Goal: Register for event/course

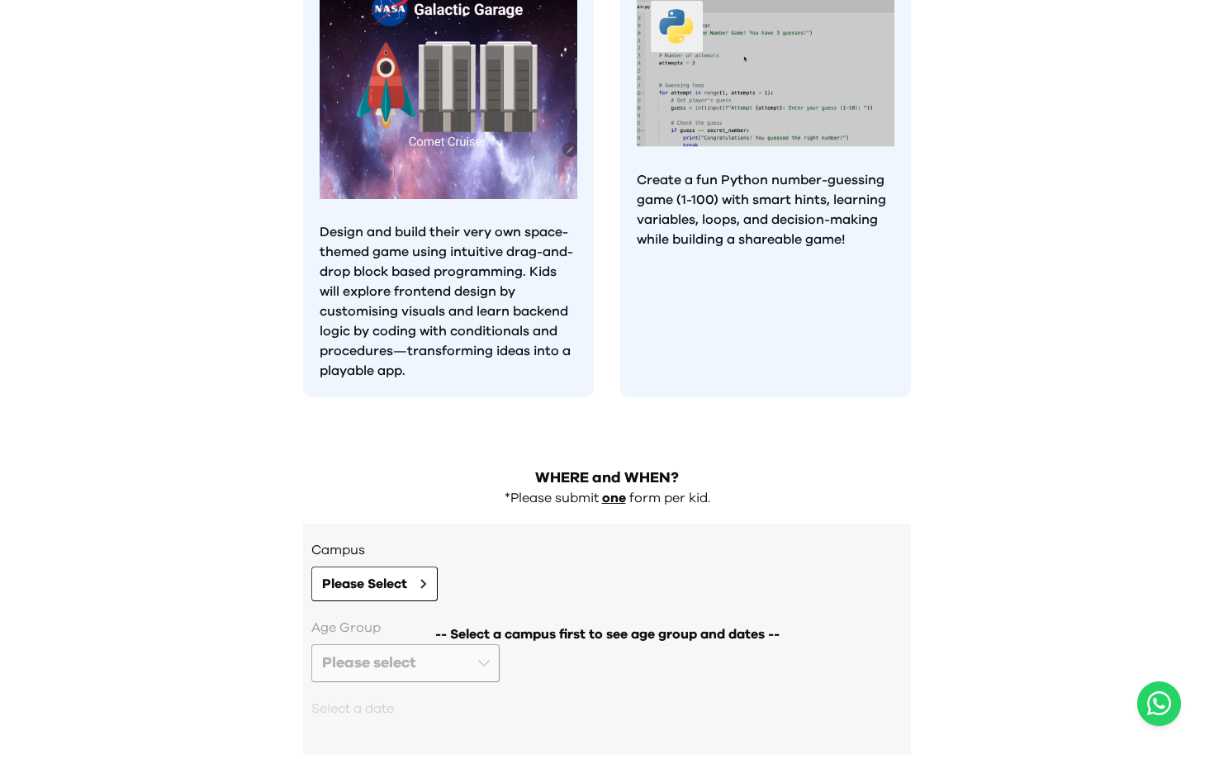
scroll to position [1368, 0]
click at [410, 566] on button "Please Select" at bounding box center [374, 583] width 126 height 35
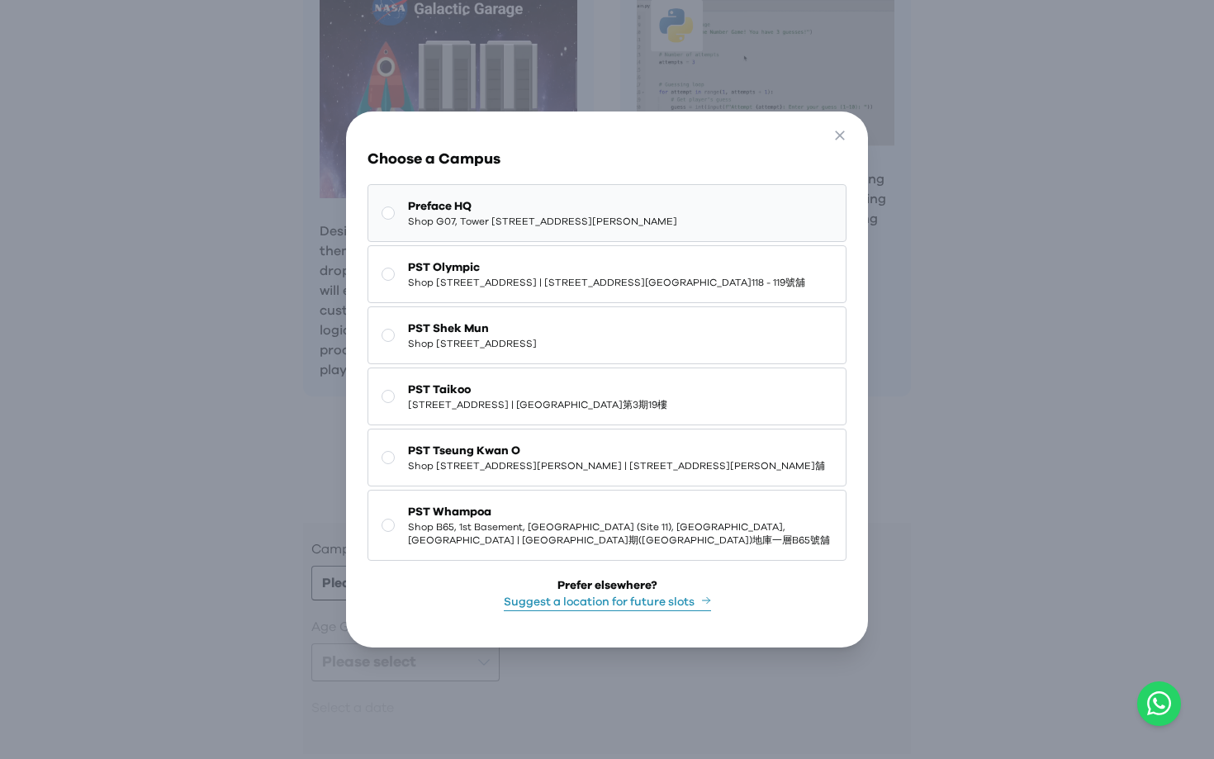
click at [520, 198] on span "Preface HQ" at bounding box center [542, 206] width 269 height 17
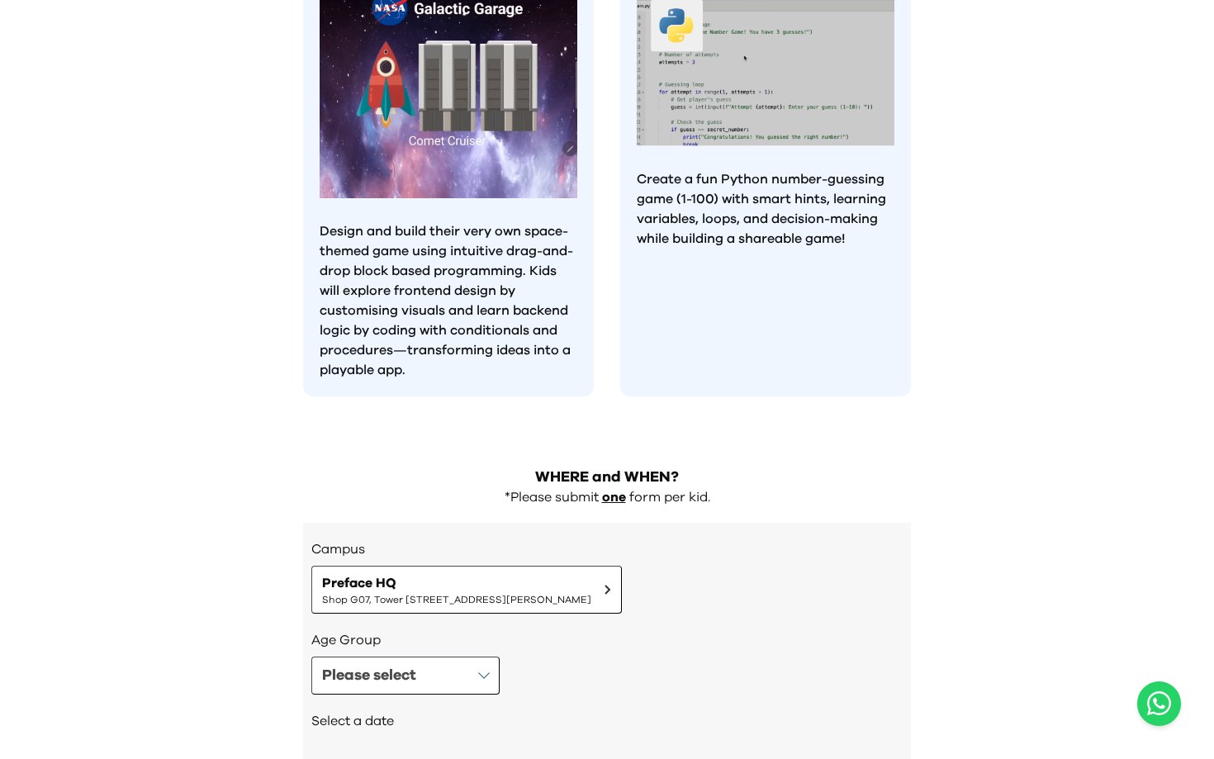
scroll to position [1431, 0]
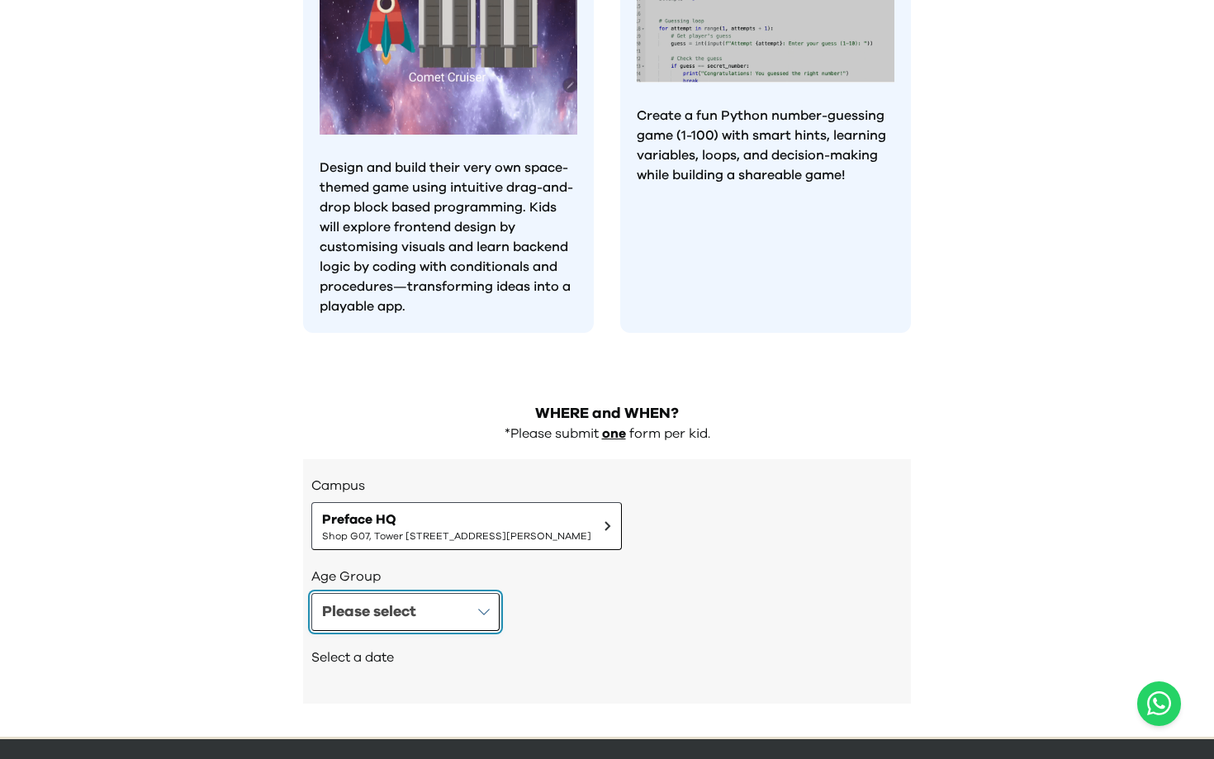
click at [483, 593] on button "Please select" at bounding box center [405, 612] width 188 height 38
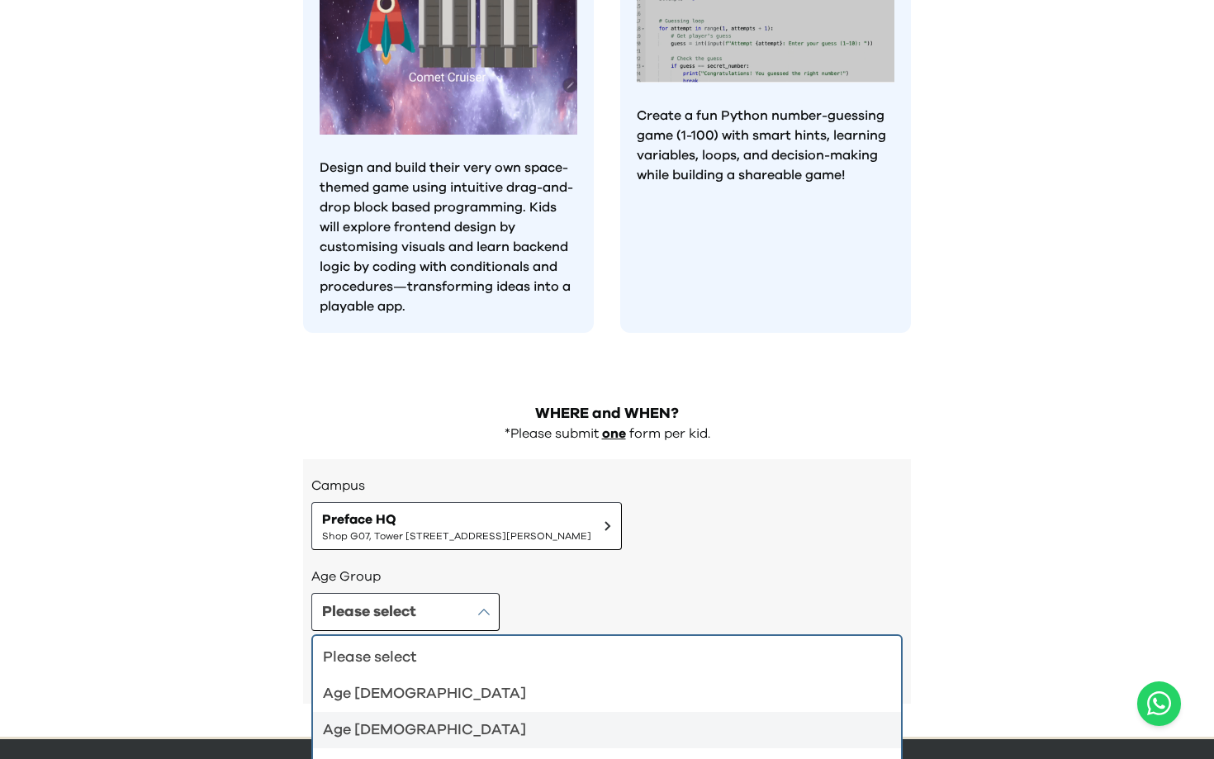
click at [438, 719] on div "Age [DEMOGRAPHIC_DATA]" at bounding box center [597, 730] width 548 height 23
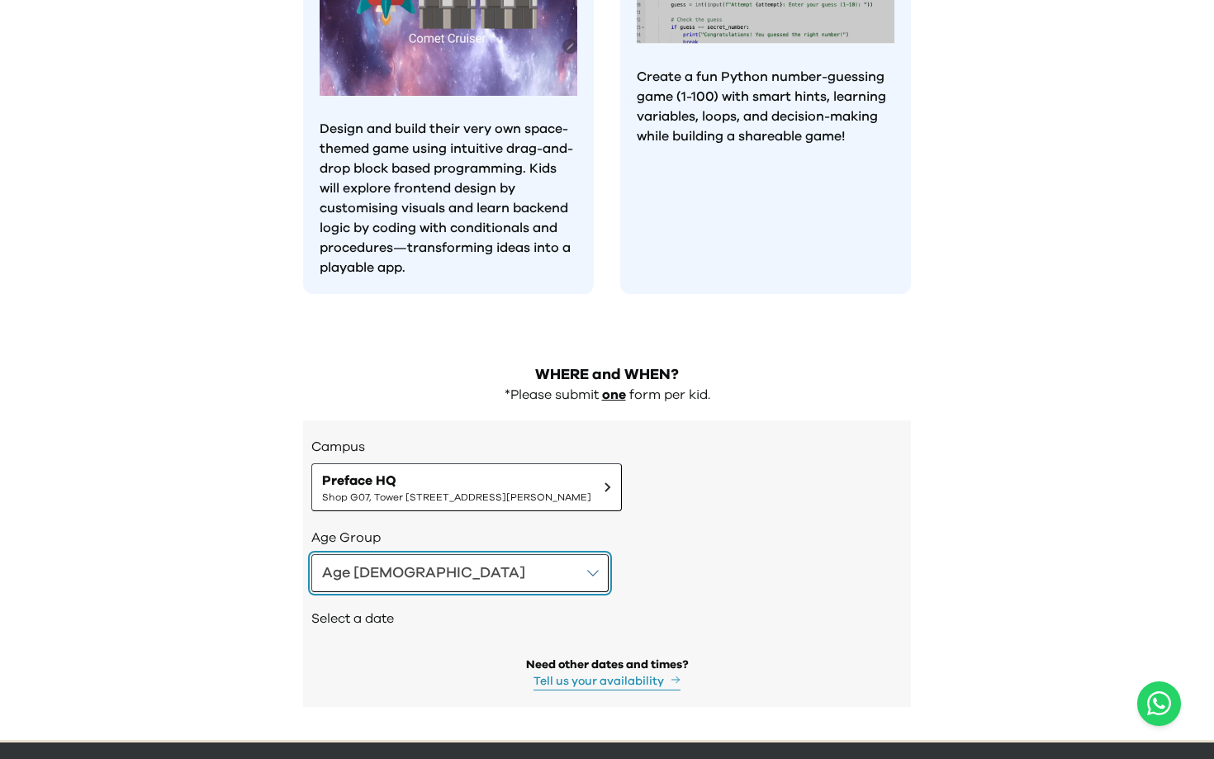
scroll to position [1473, 0]
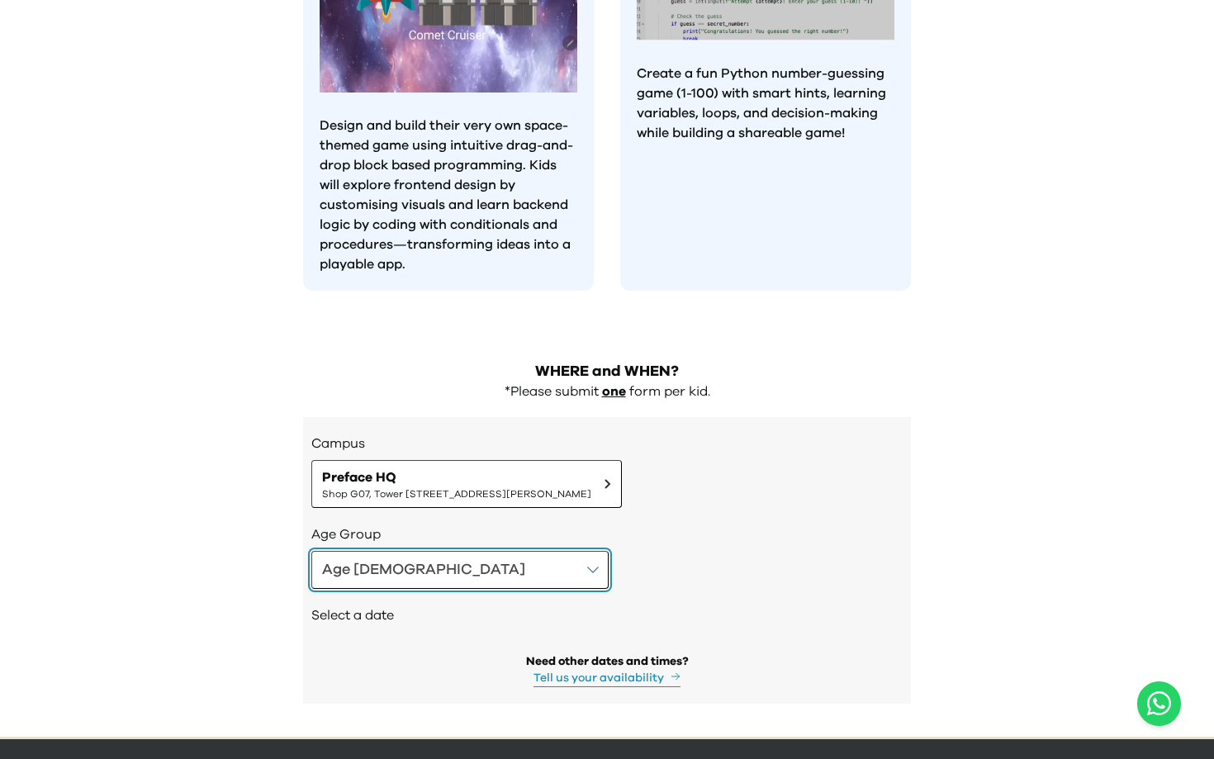
click at [428, 551] on button "Age [DEMOGRAPHIC_DATA]" at bounding box center [459, 570] width 297 height 38
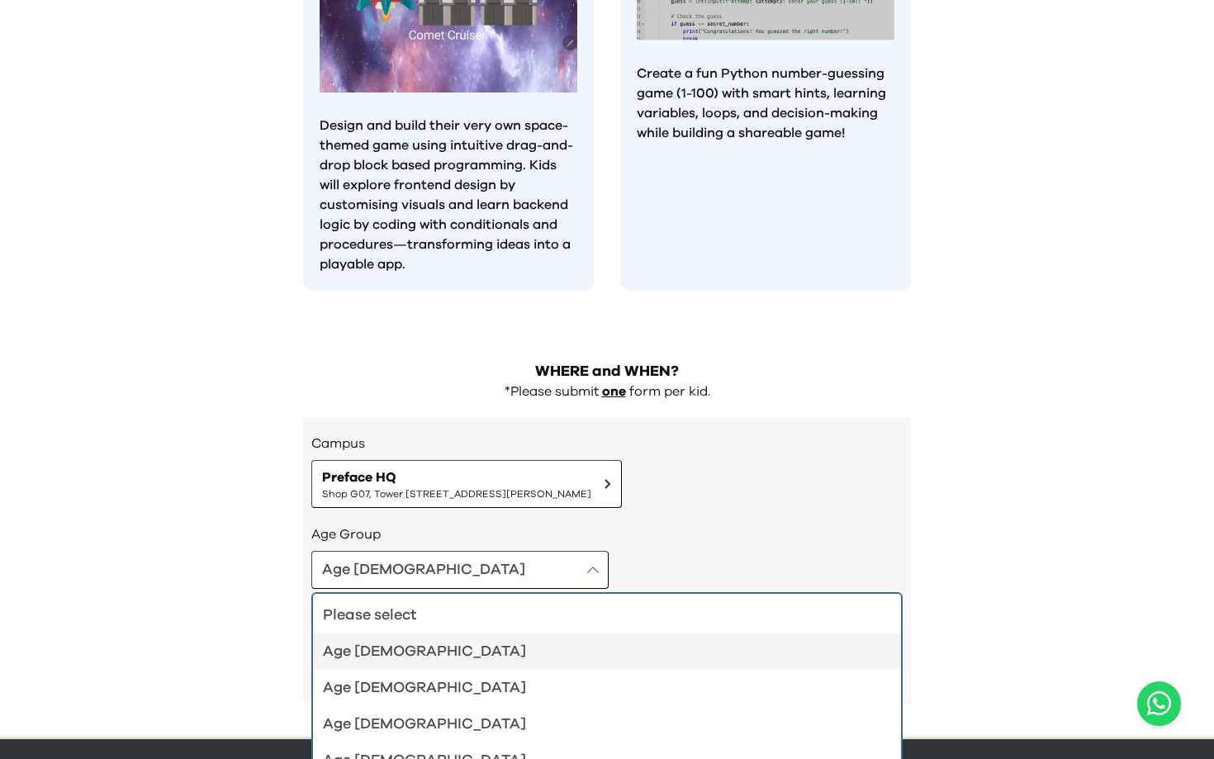
click at [410, 640] on div "Age [DEMOGRAPHIC_DATA]" at bounding box center [597, 651] width 548 height 23
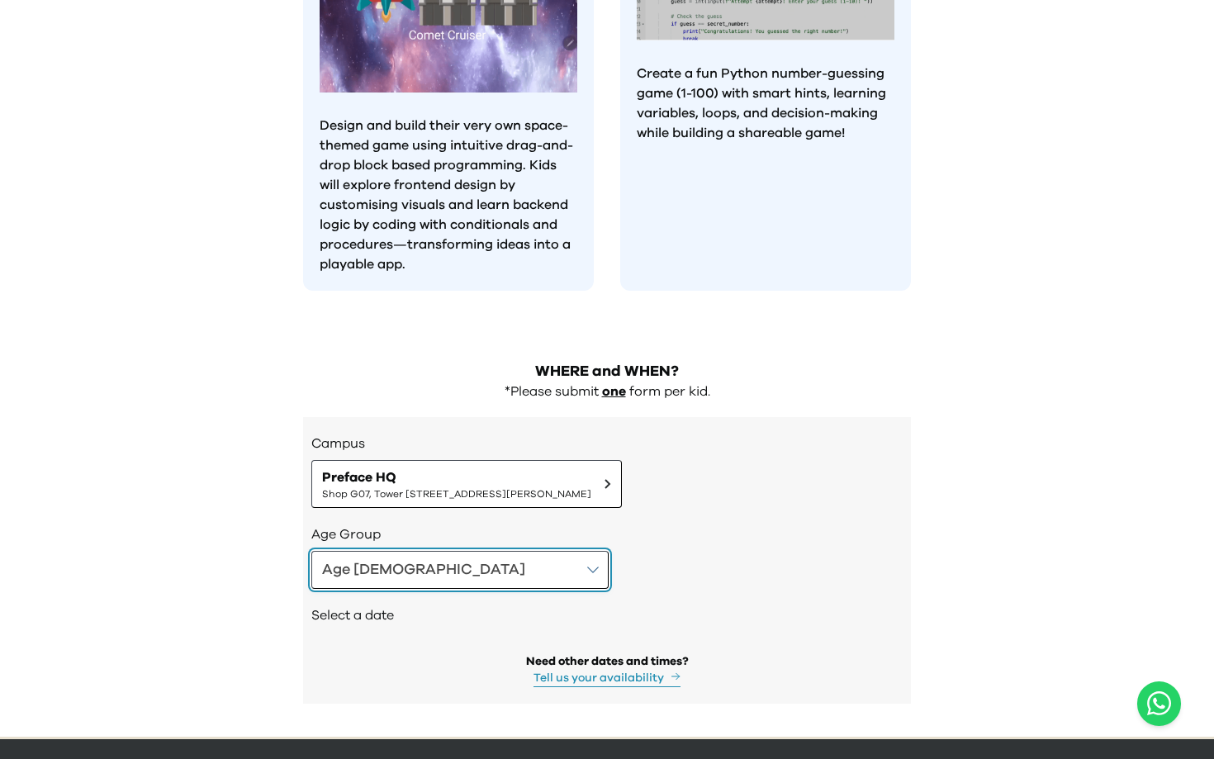
click at [431, 551] on button "Age [DEMOGRAPHIC_DATA]" at bounding box center [459, 570] width 297 height 38
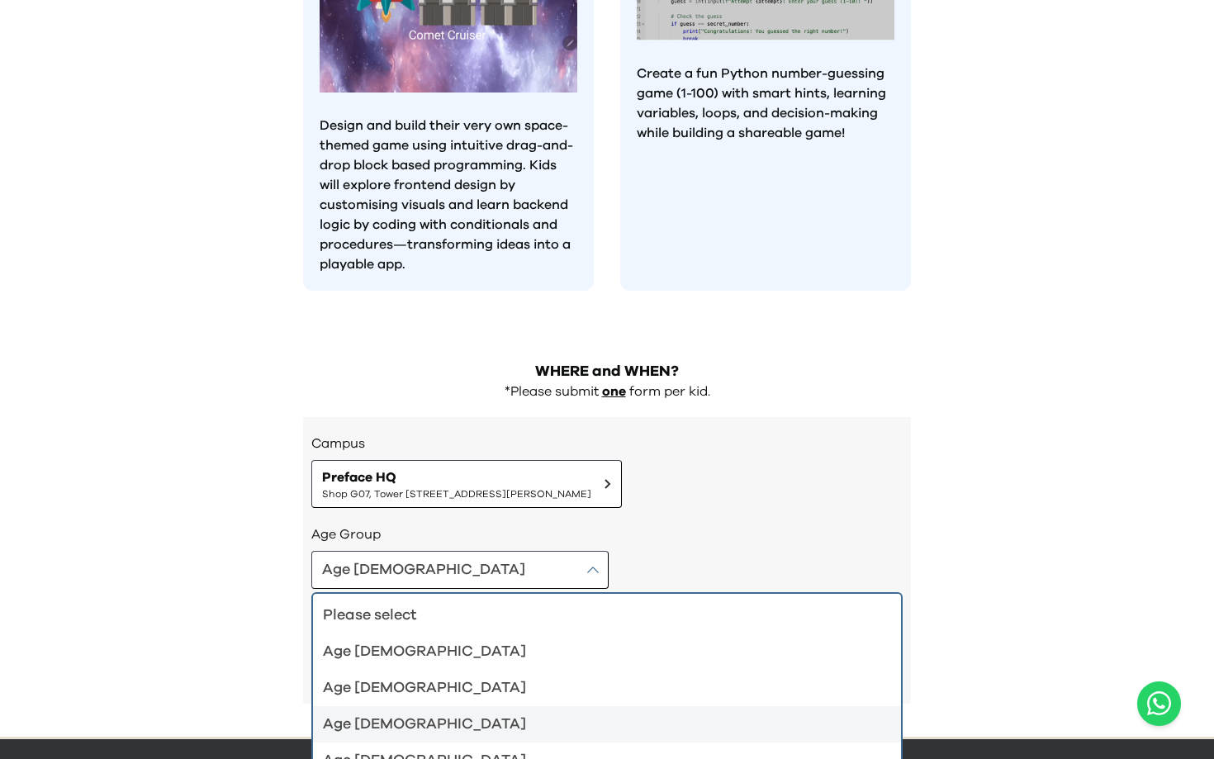
click at [404, 713] on div "Age [DEMOGRAPHIC_DATA]" at bounding box center [597, 724] width 548 height 23
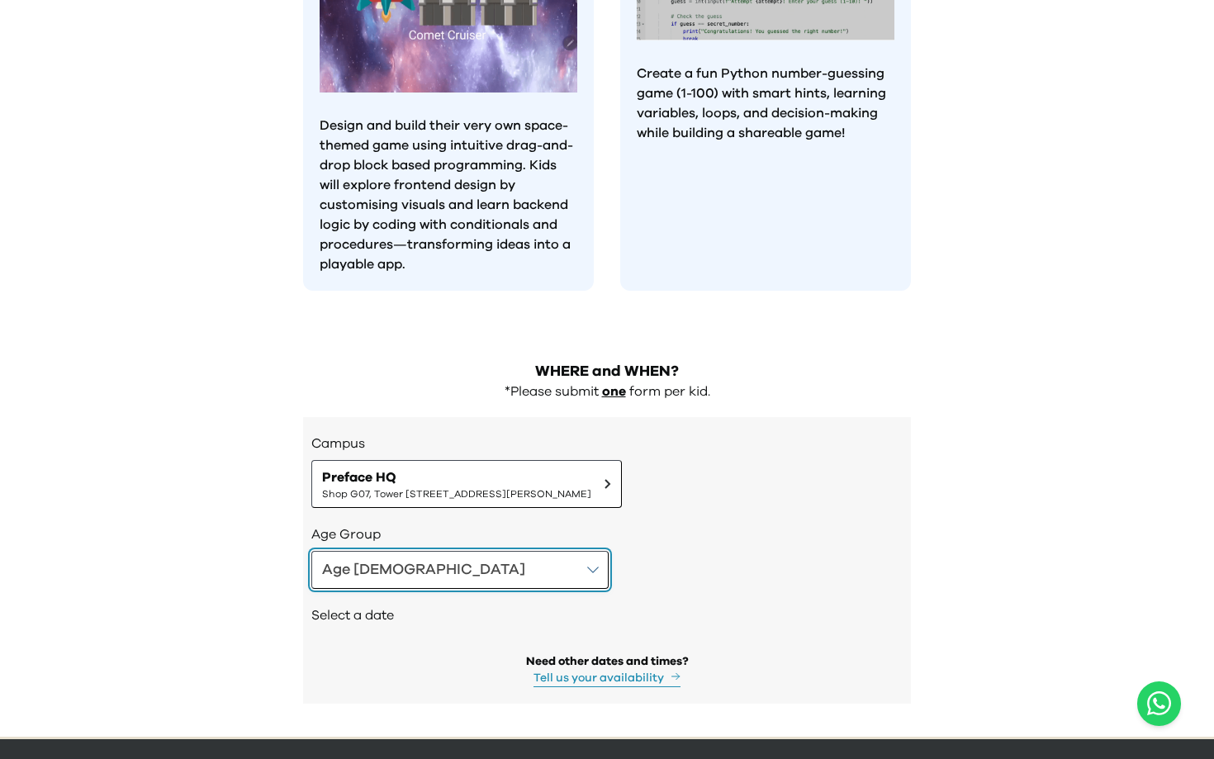
click at [436, 551] on button "Age [DEMOGRAPHIC_DATA]" at bounding box center [459, 570] width 297 height 38
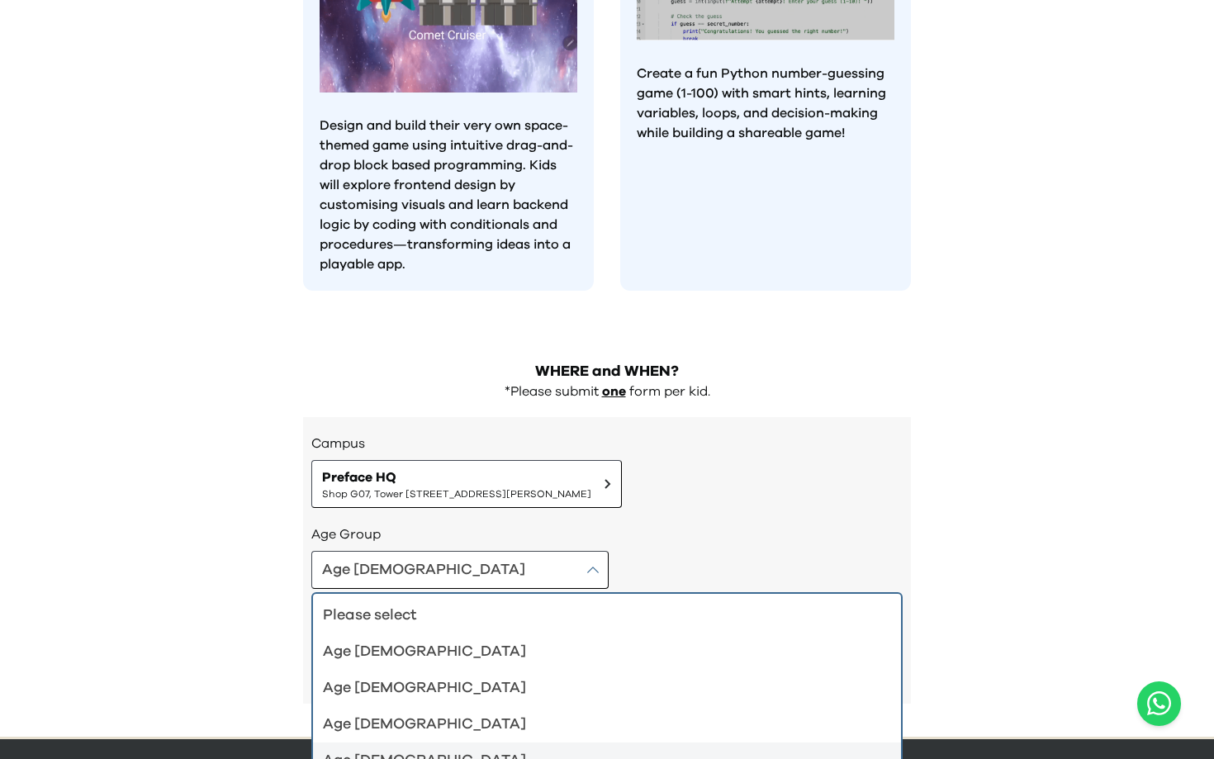
click at [413, 749] on div "Age [DEMOGRAPHIC_DATA]" at bounding box center [597, 760] width 548 height 23
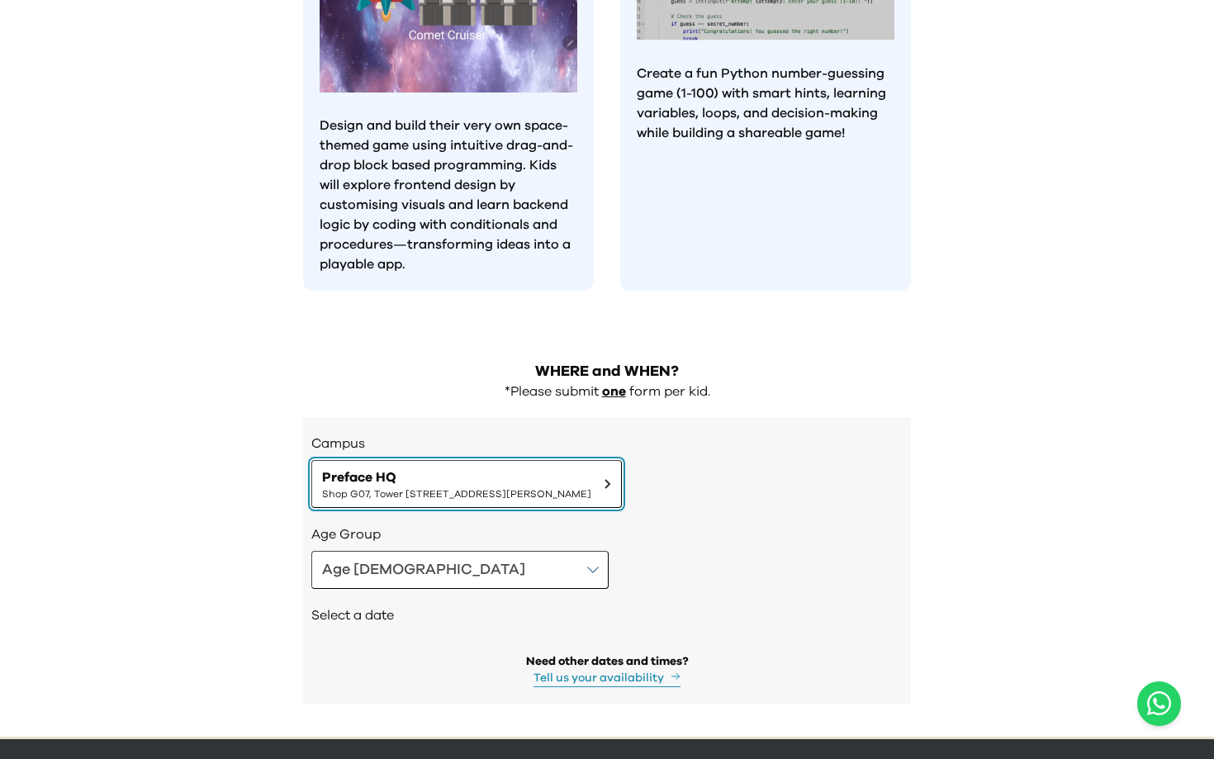
click at [540, 467] on span "Preface HQ" at bounding box center [456, 477] width 269 height 20
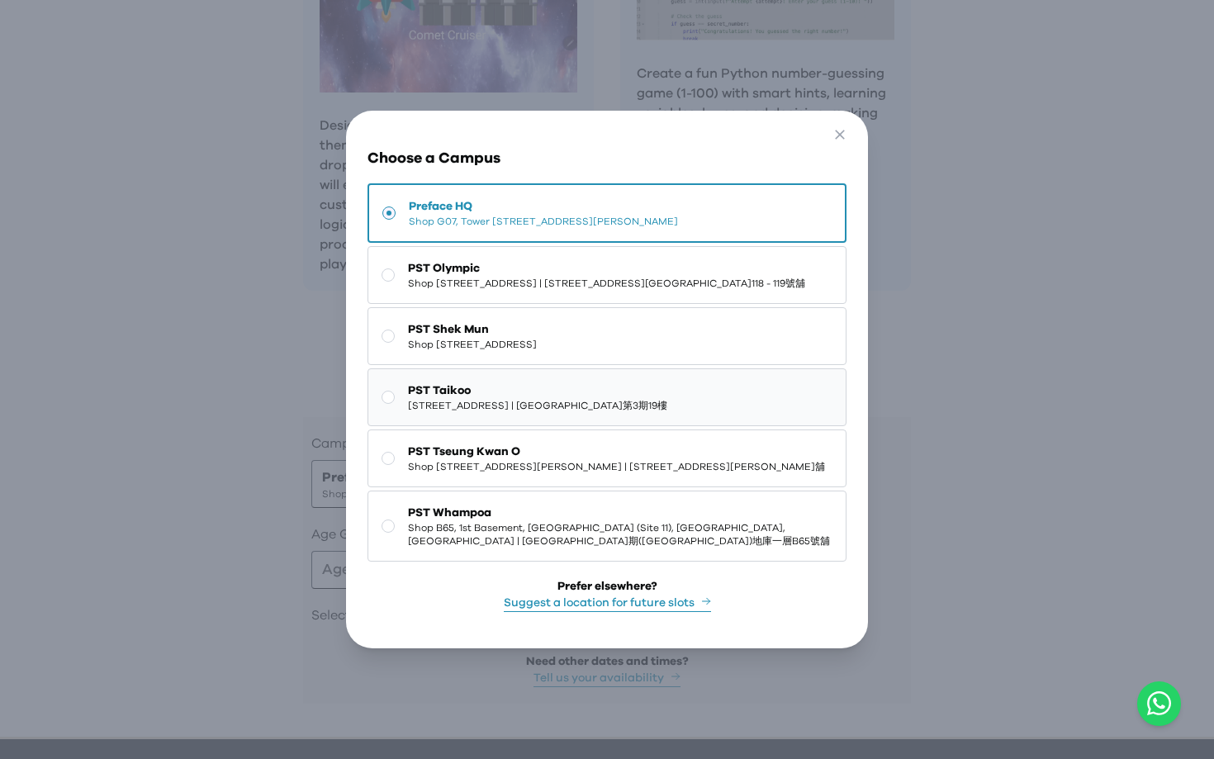
click at [528, 412] on span "[STREET_ADDRESS] | [GEOGRAPHIC_DATA]第3期19樓" at bounding box center [537, 405] width 259 height 13
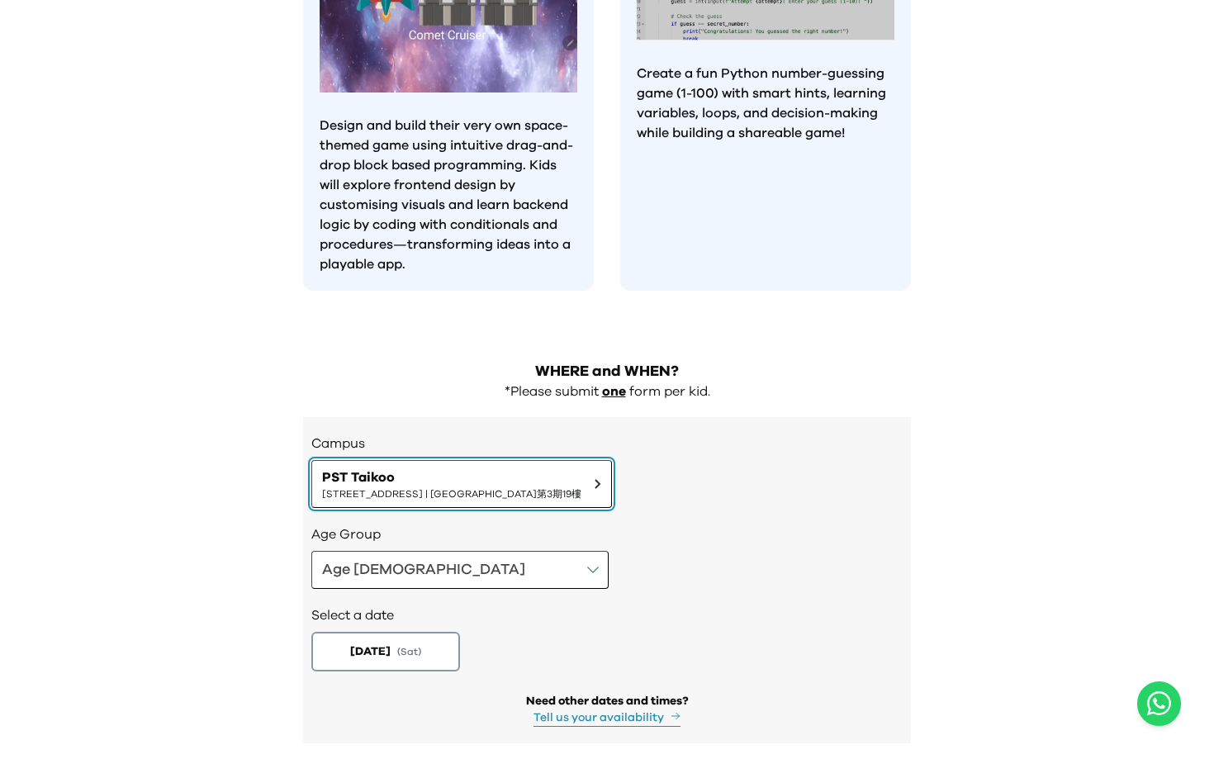
click at [514, 467] on span "PST Taikoo" at bounding box center [451, 477] width 259 height 20
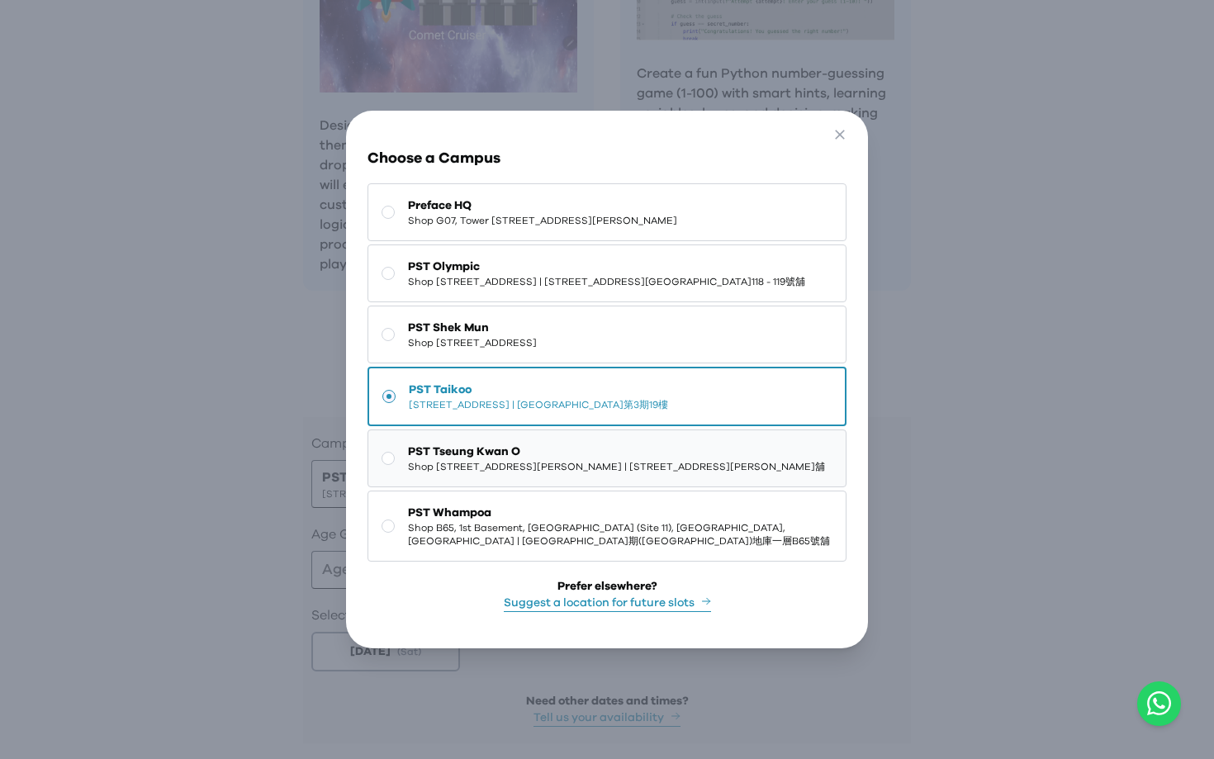
click at [516, 460] on span "PST Tseung Kwan O" at bounding box center [616, 452] width 417 height 17
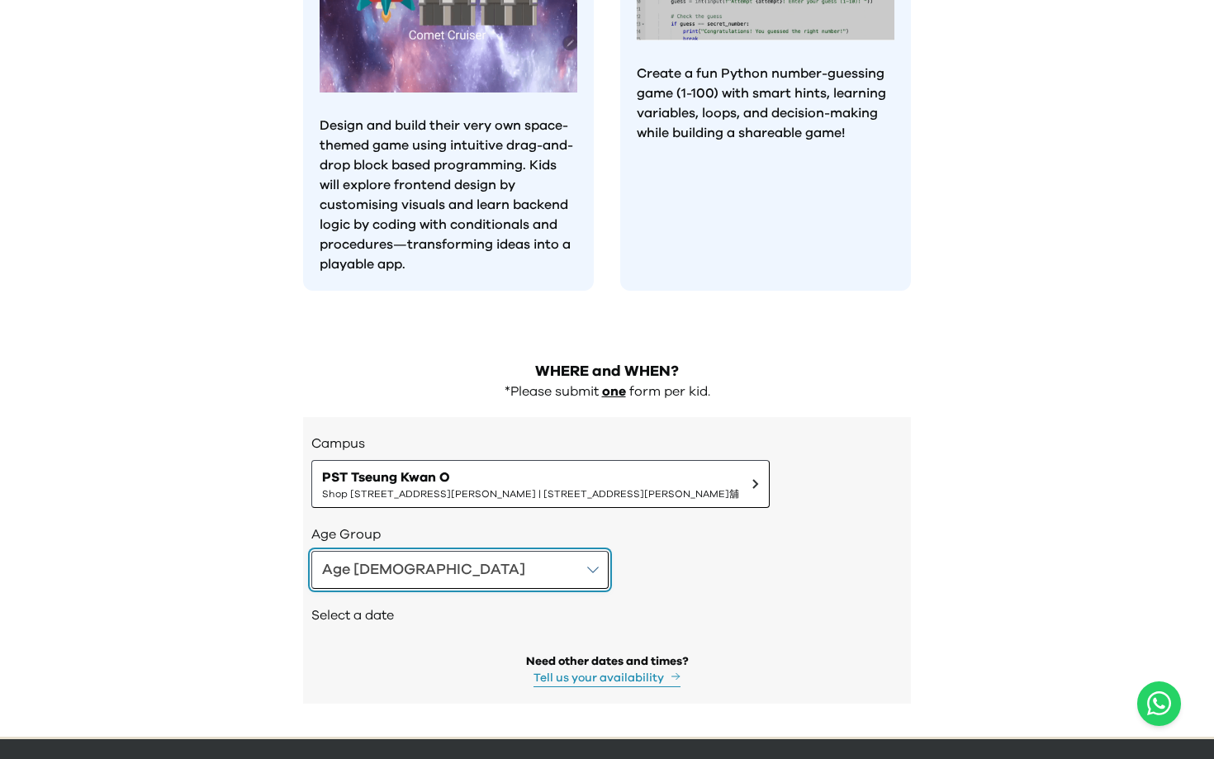
click at [443, 551] on button "Age [DEMOGRAPHIC_DATA]" at bounding box center [459, 570] width 297 height 38
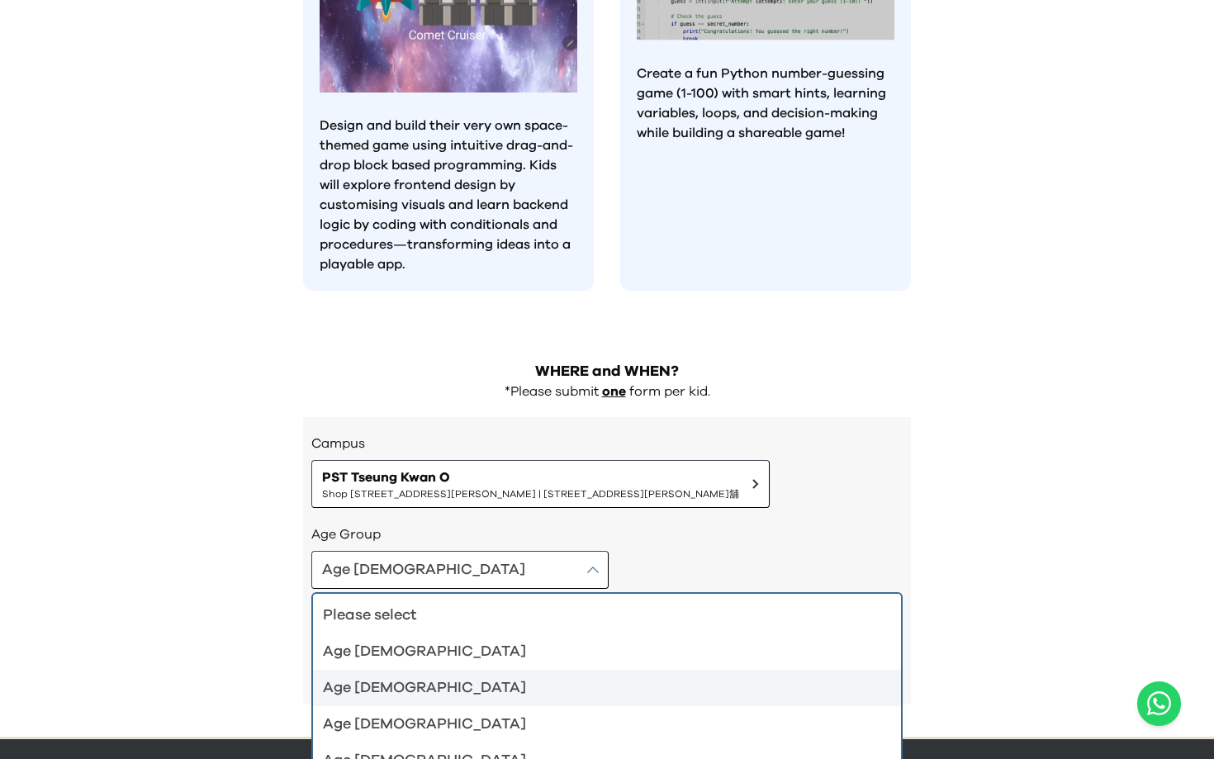
click at [434, 676] on div "Age [DEMOGRAPHIC_DATA]" at bounding box center [597, 687] width 548 height 23
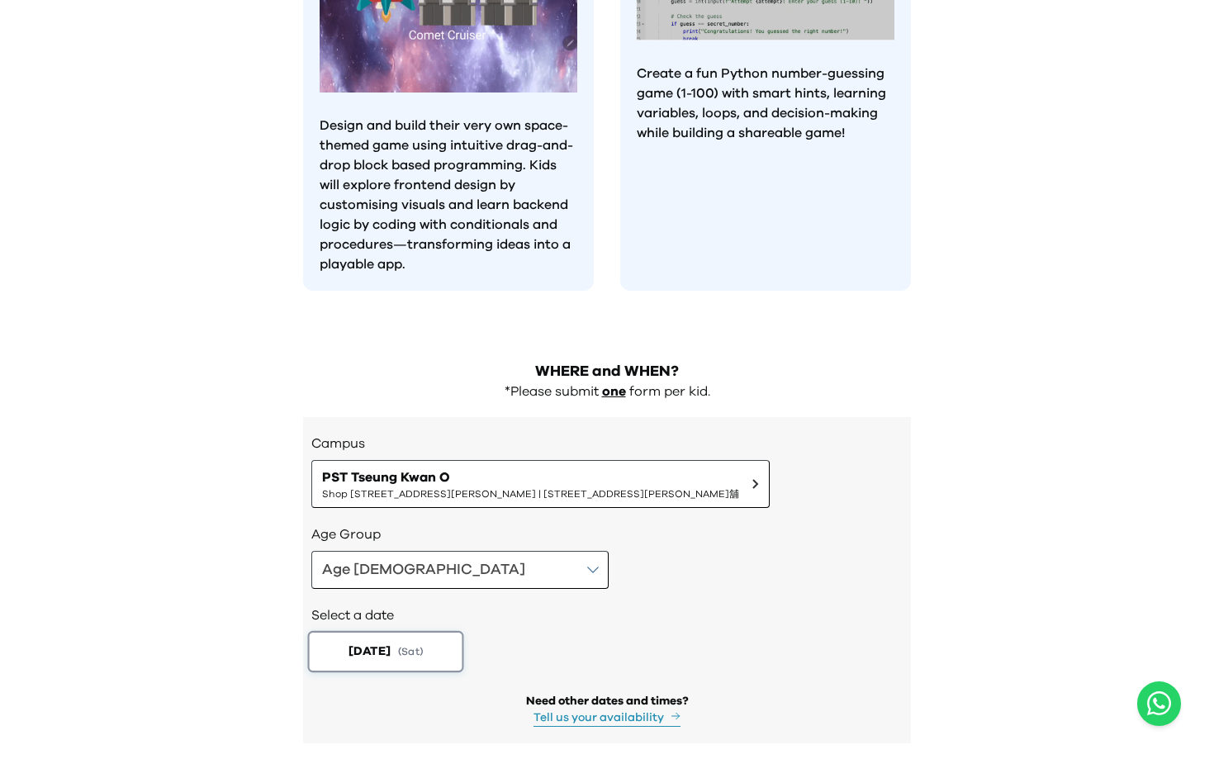
click at [423, 645] on span "( Sat )" at bounding box center [410, 652] width 25 height 14
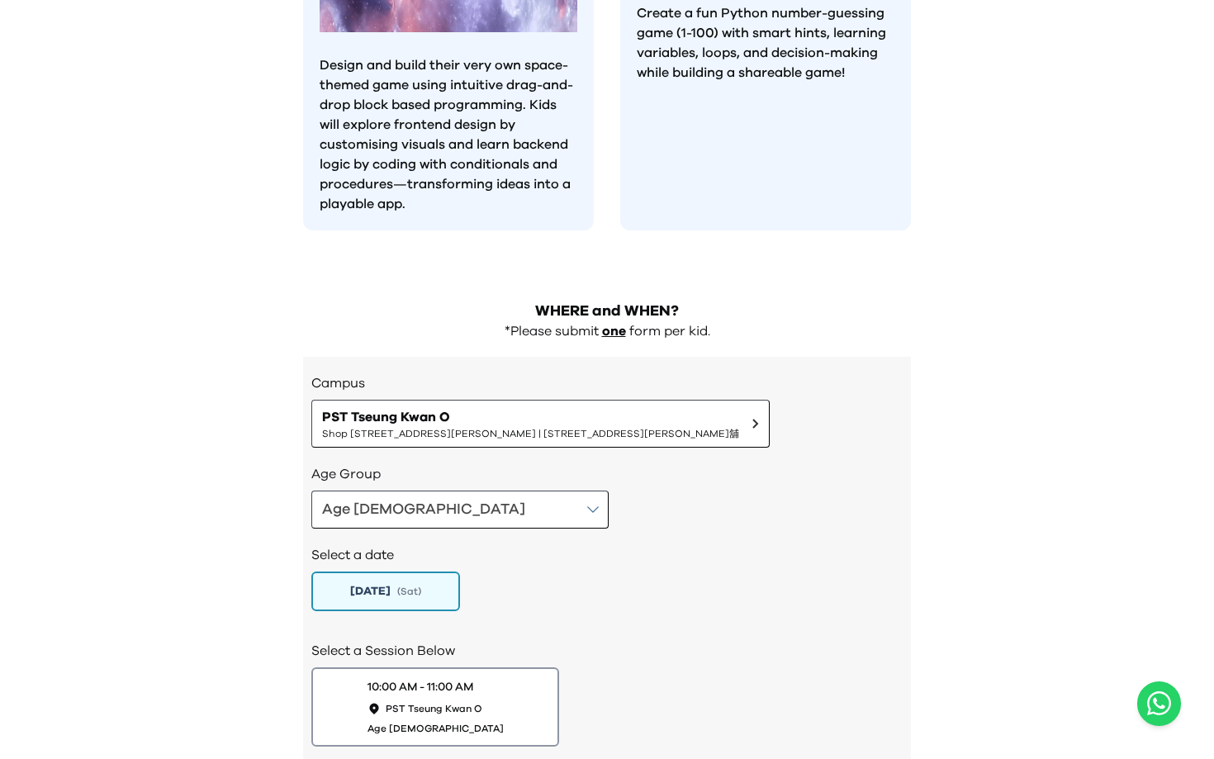
scroll to position [1540, 0]
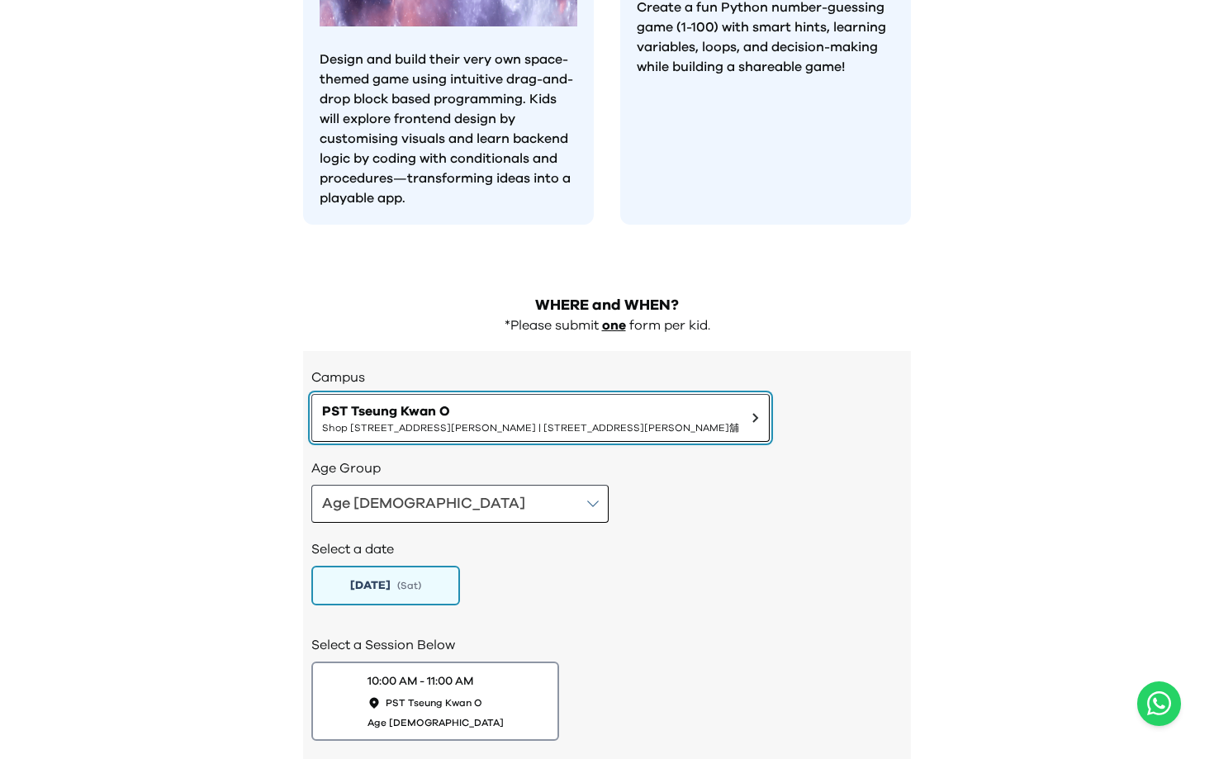
click at [467, 421] on span "Shop [STREET_ADDRESS][PERSON_NAME] | [STREET_ADDRESS][PERSON_NAME]舖" at bounding box center [530, 427] width 417 height 13
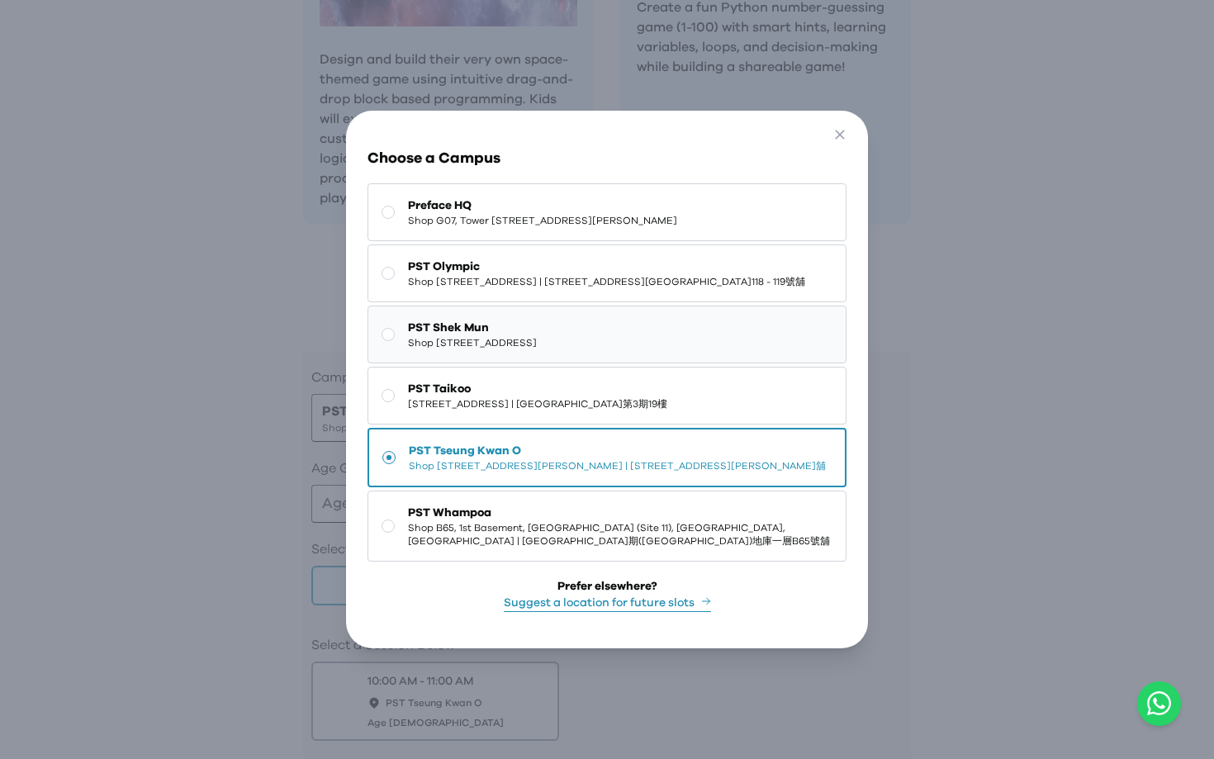
click at [485, 328] on span "PST Shek Mun" at bounding box center [472, 328] width 129 height 17
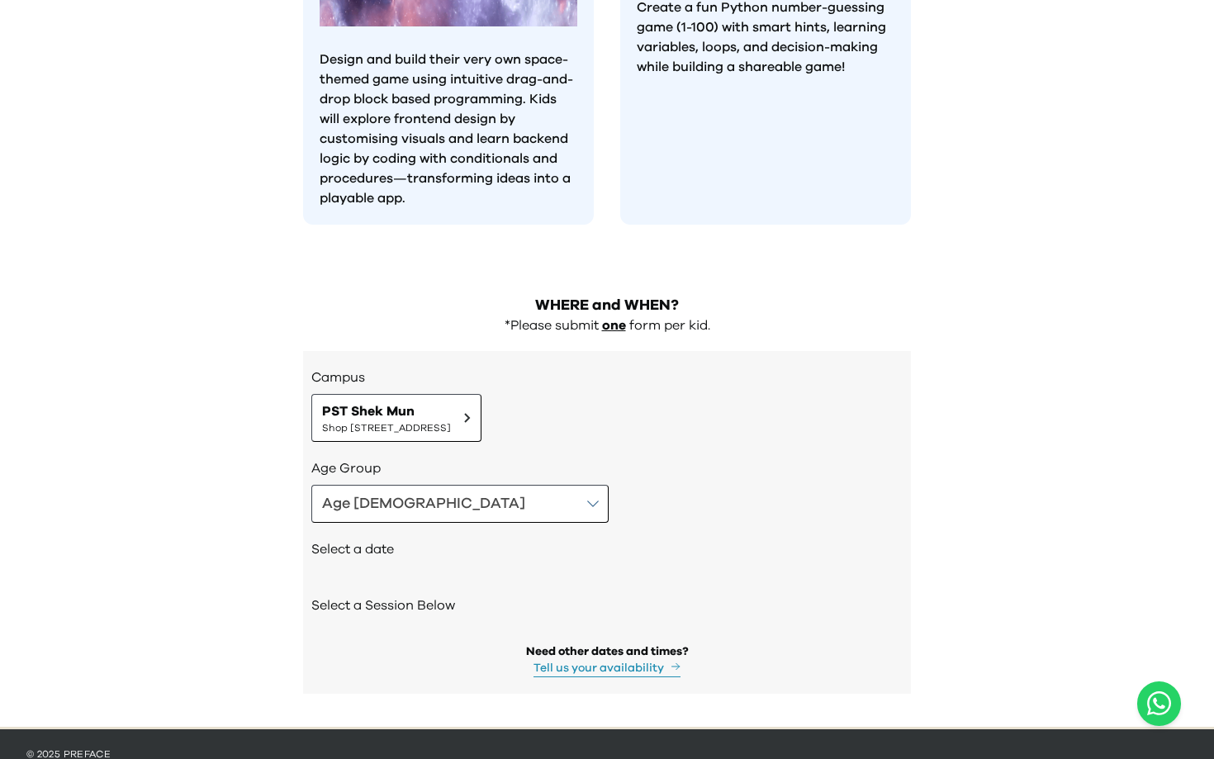
scroll to position [1530, 0]
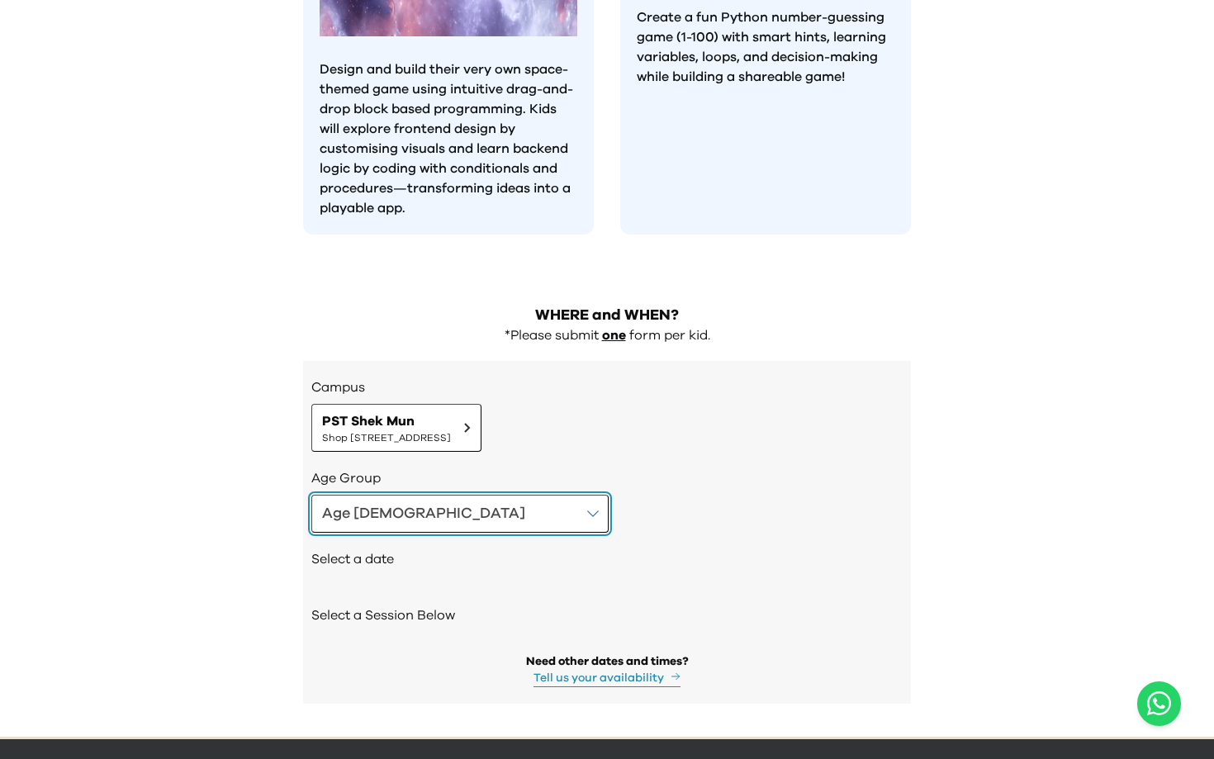
click at [417, 495] on button "Age [DEMOGRAPHIC_DATA]" at bounding box center [459, 514] width 297 height 38
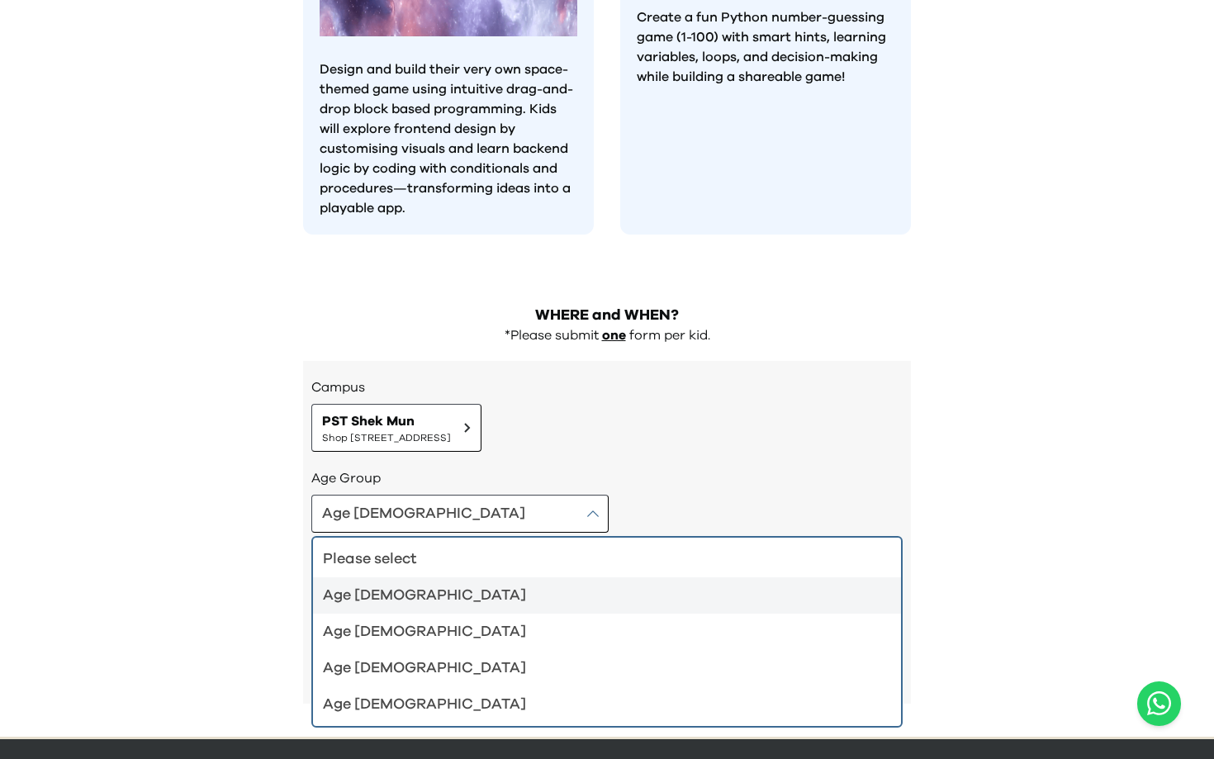
click at [432, 584] on div "Age [DEMOGRAPHIC_DATA]" at bounding box center [597, 595] width 548 height 23
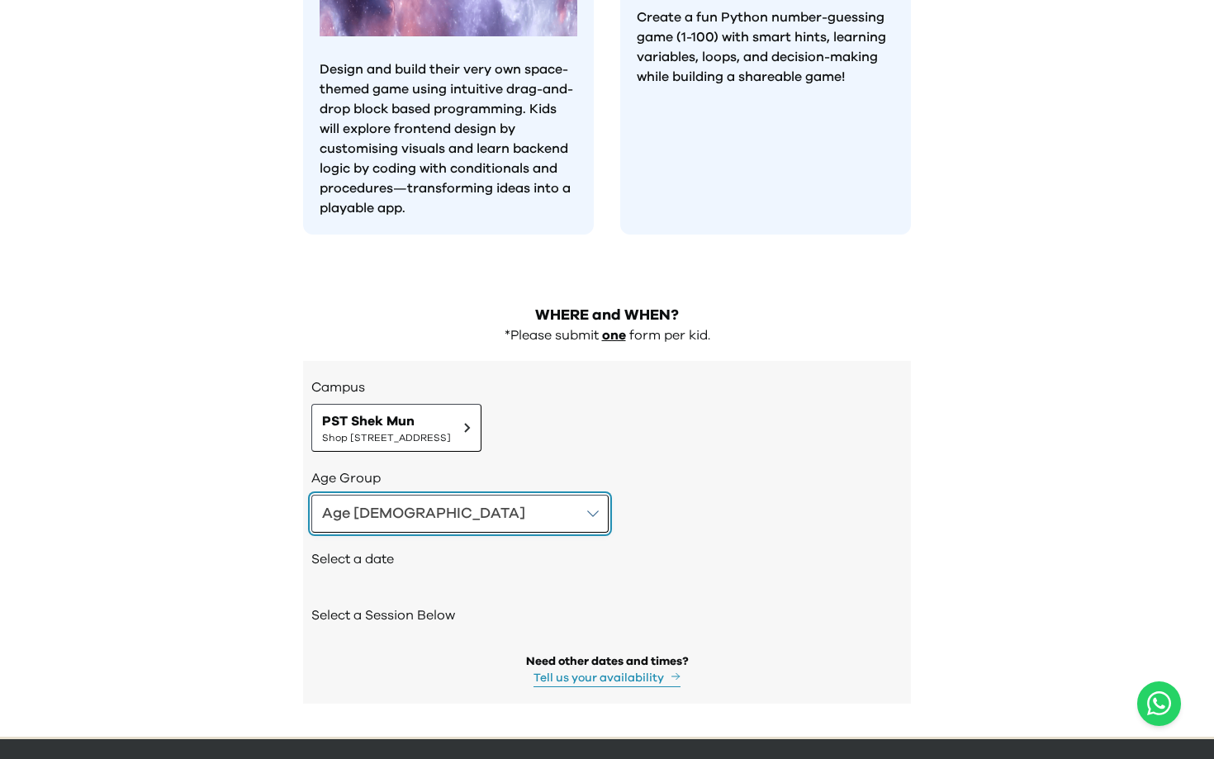
click at [431, 495] on button "Age [DEMOGRAPHIC_DATA]" at bounding box center [459, 514] width 297 height 38
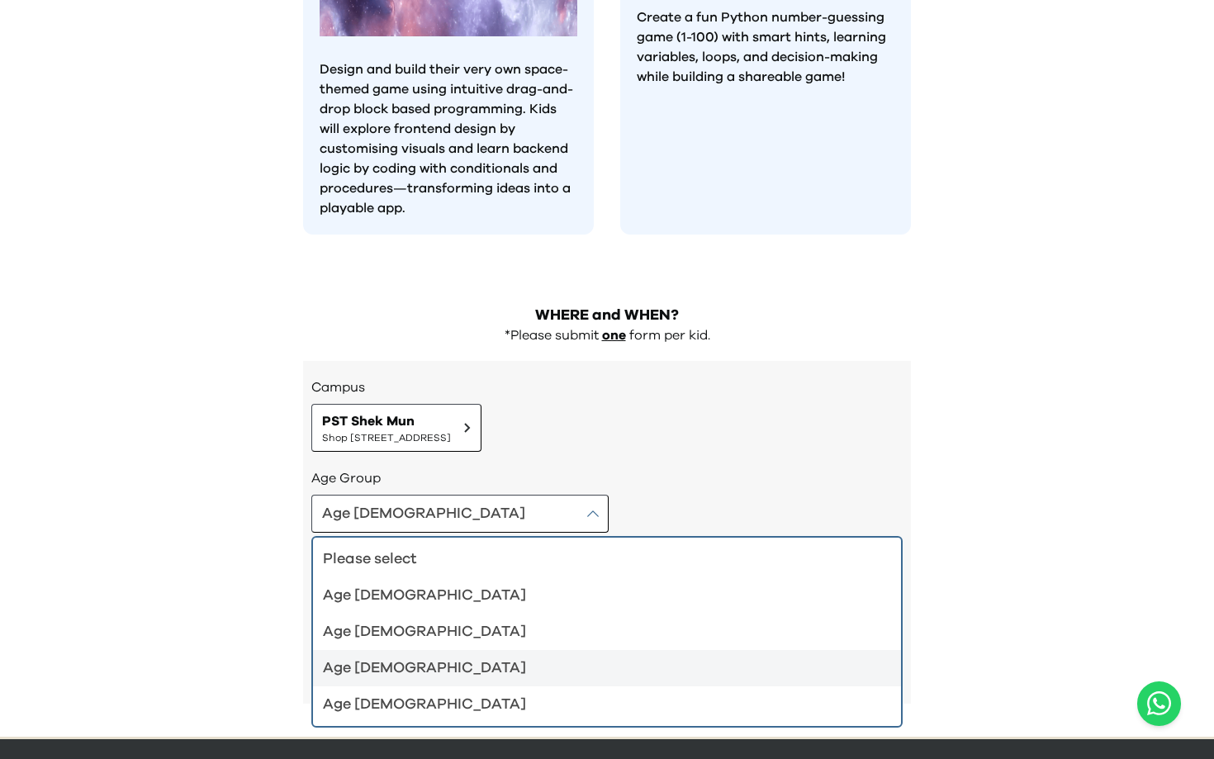
click at [415, 650] on li "Age [DEMOGRAPHIC_DATA]" at bounding box center [607, 668] width 588 height 36
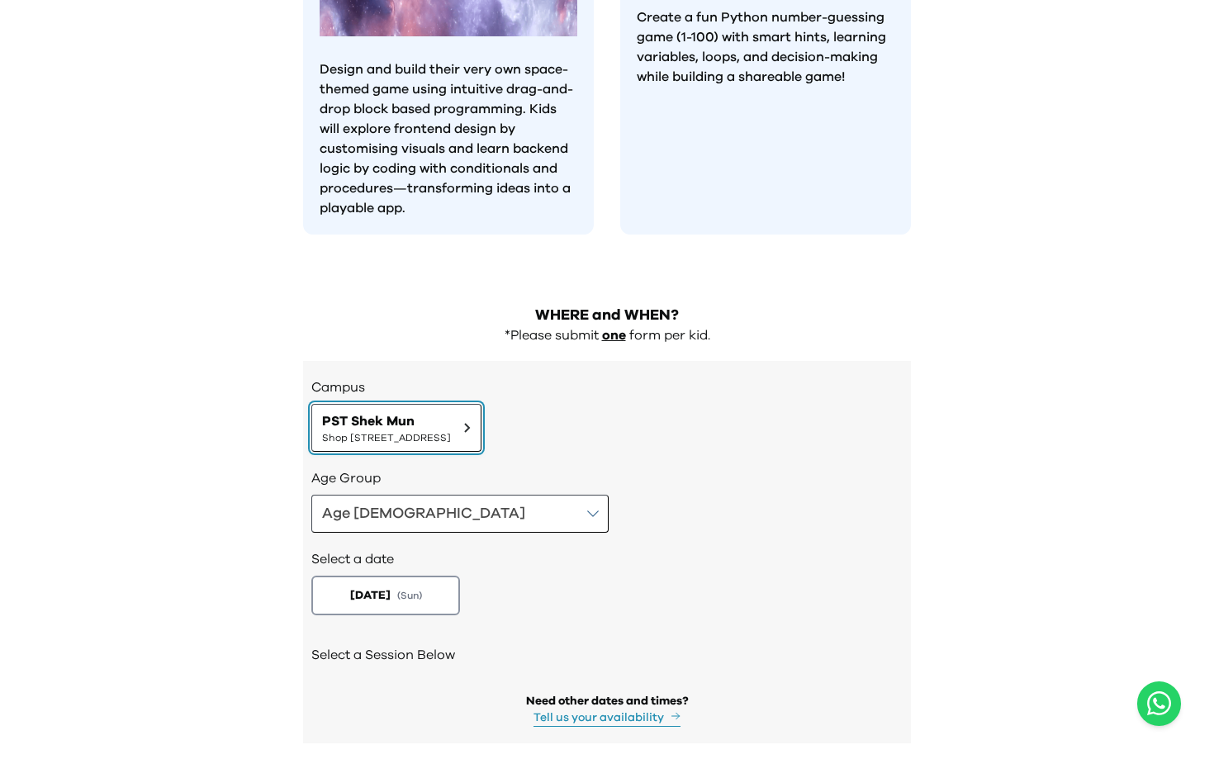
click at [451, 431] on span "Shop [STREET_ADDRESS]" at bounding box center [386, 437] width 129 height 13
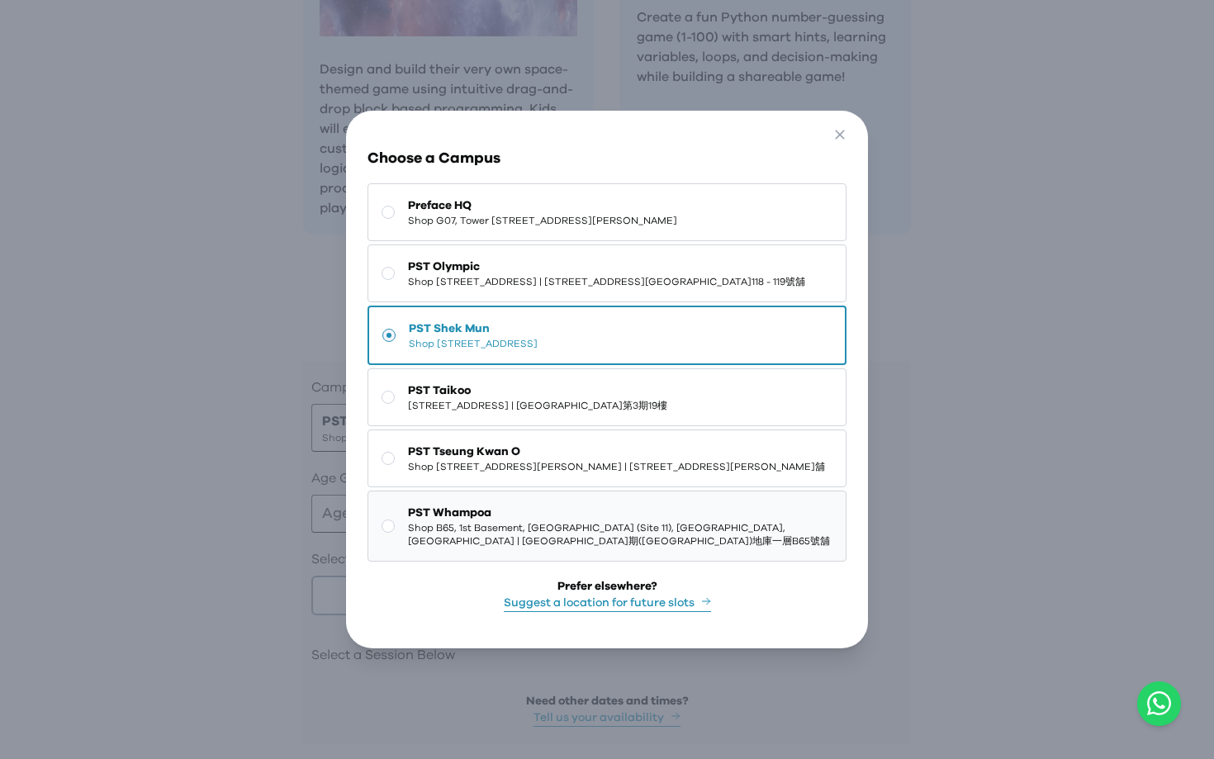
click at [554, 548] on span "Shop B65, 1st Basement, [GEOGRAPHIC_DATA] (Site 11), [GEOGRAPHIC_DATA], [GEOGRA…" at bounding box center [620, 534] width 425 height 26
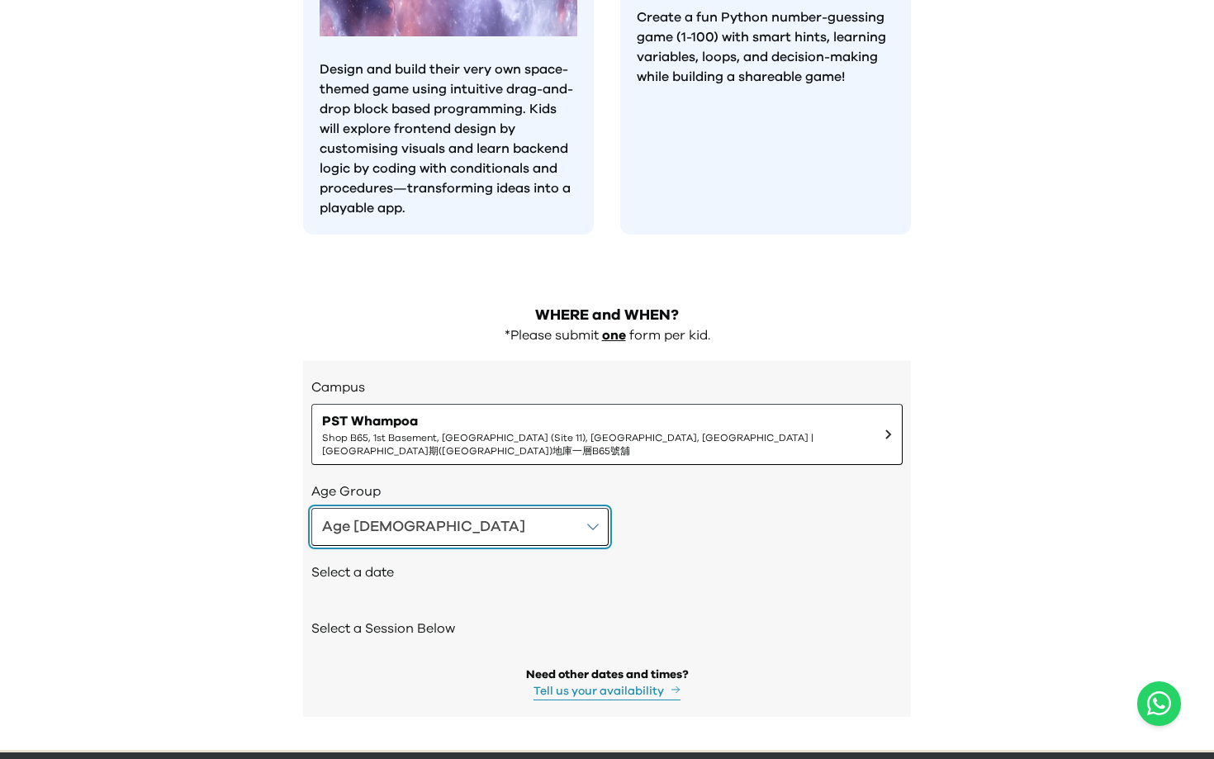
click at [442, 508] on button "Age [DEMOGRAPHIC_DATA]" at bounding box center [459, 527] width 297 height 38
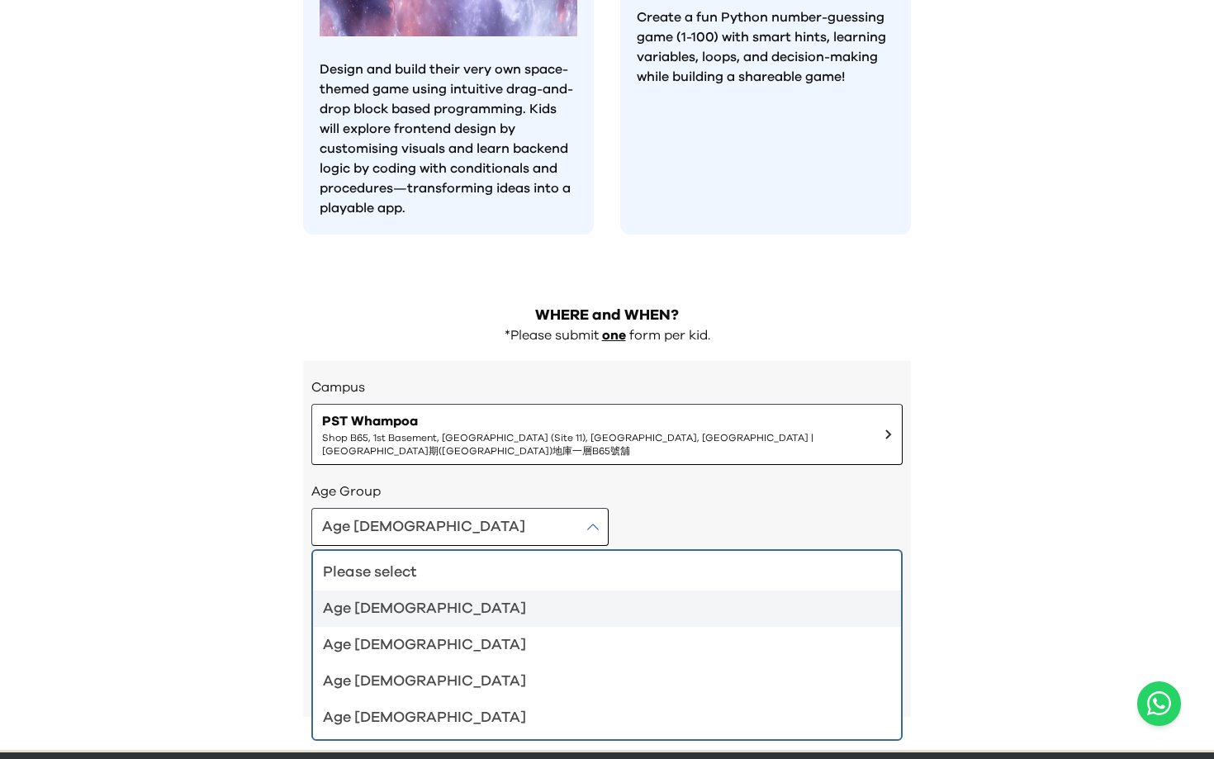
click at [410, 597] on div "Age [DEMOGRAPHIC_DATA]" at bounding box center [597, 608] width 548 height 23
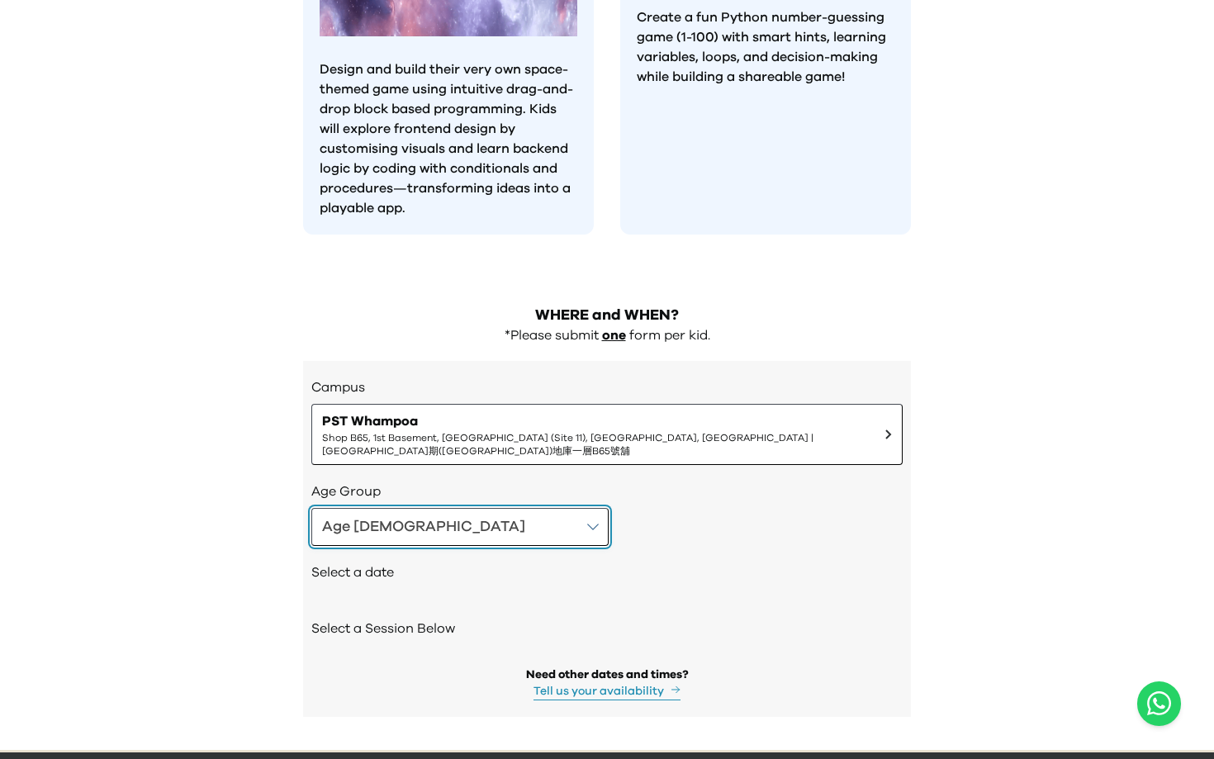
click at [423, 508] on button "Age [DEMOGRAPHIC_DATA]" at bounding box center [459, 527] width 297 height 38
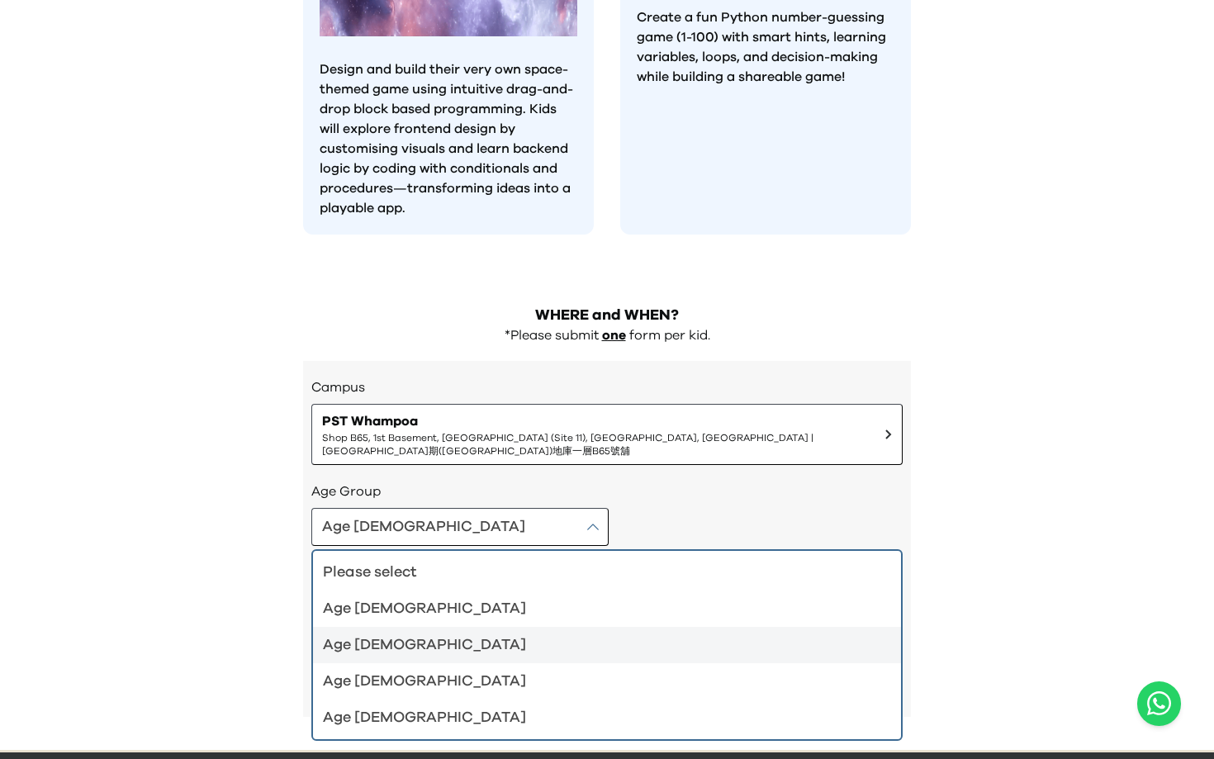
click at [393, 634] on div "Age [DEMOGRAPHIC_DATA]" at bounding box center [597, 645] width 548 height 23
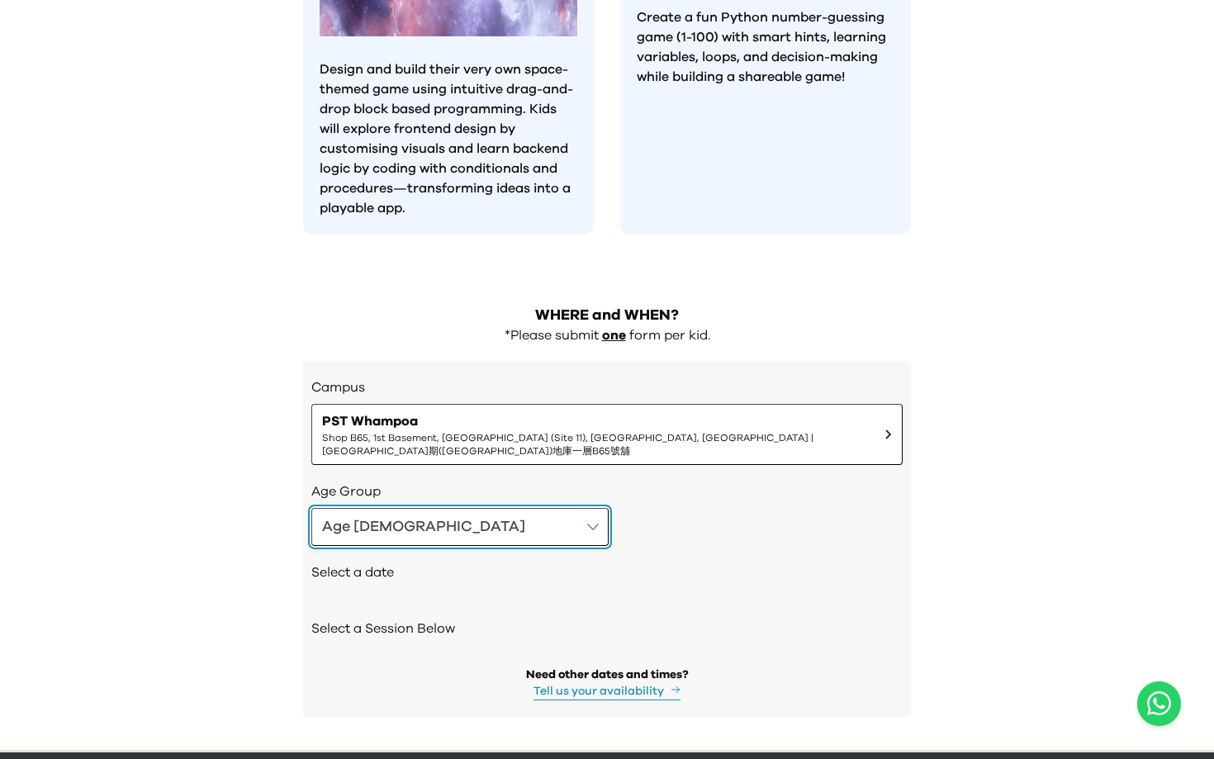
click at [433, 508] on button "Age [DEMOGRAPHIC_DATA]" at bounding box center [459, 527] width 297 height 38
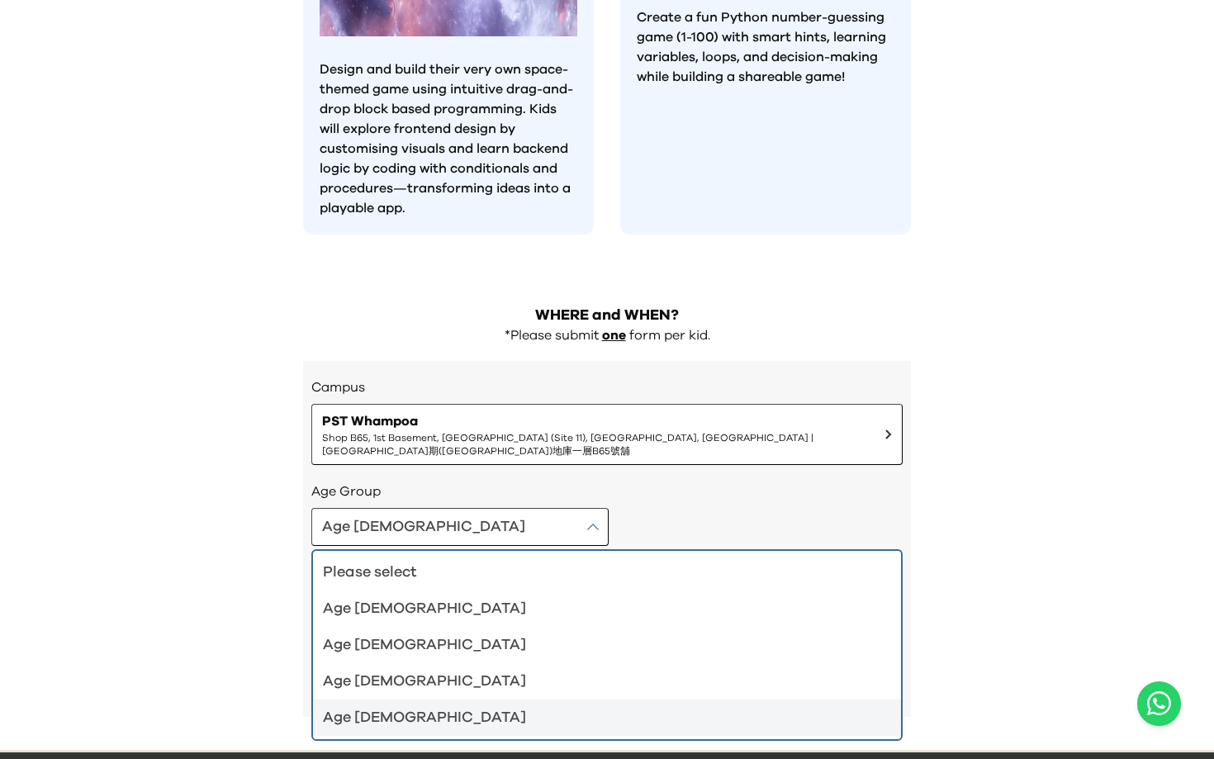
click at [419, 706] on div "Age [DEMOGRAPHIC_DATA]" at bounding box center [597, 717] width 548 height 23
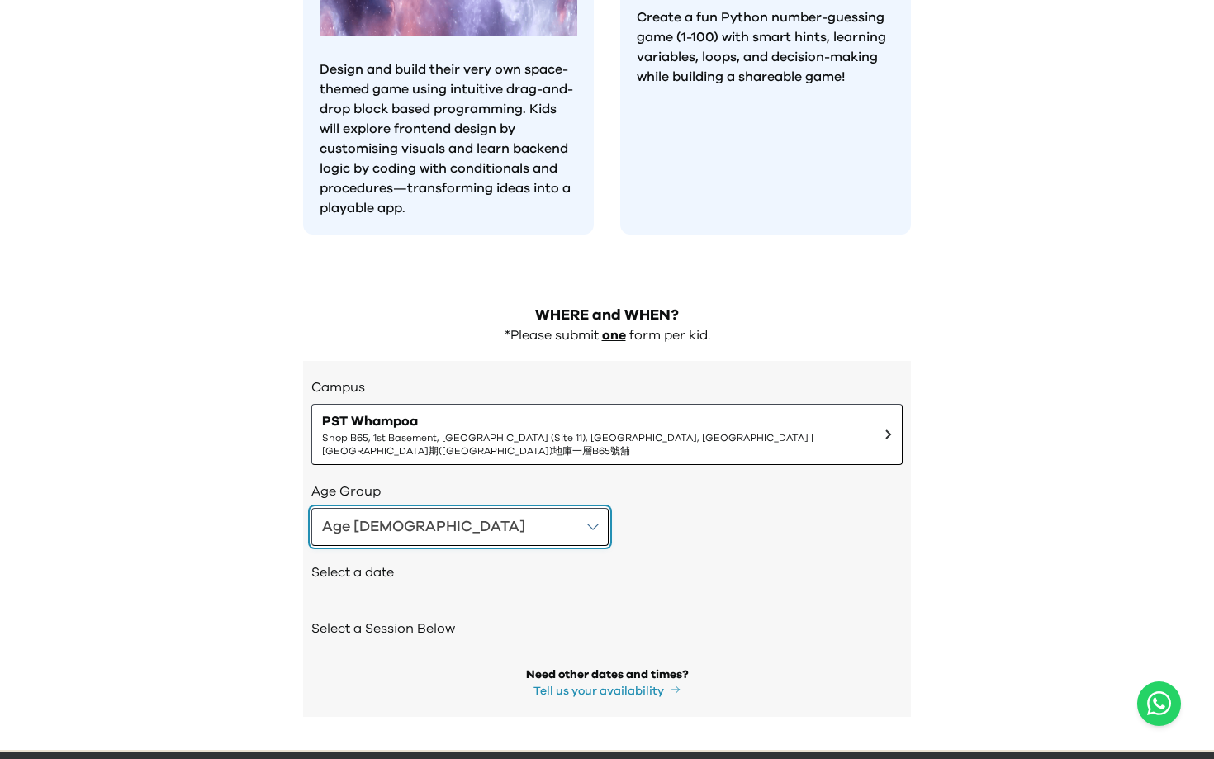
click at [464, 508] on button "Age [DEMOGRAPHIC_DATA]" at bounding box center [459, 527] width 297 height 38
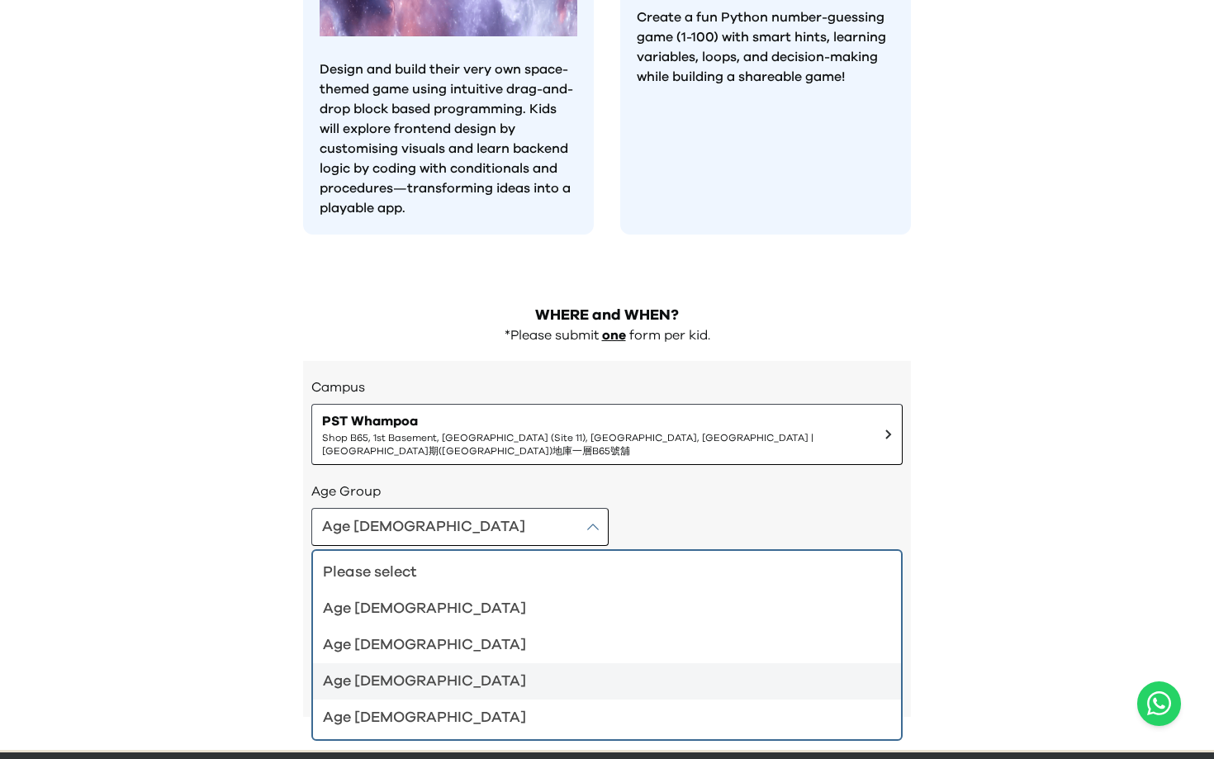
click at [431, 670] on div "Age [DEMOGRAPHIC_DATA]" at bounding box center [597, 681] width 548 height 23
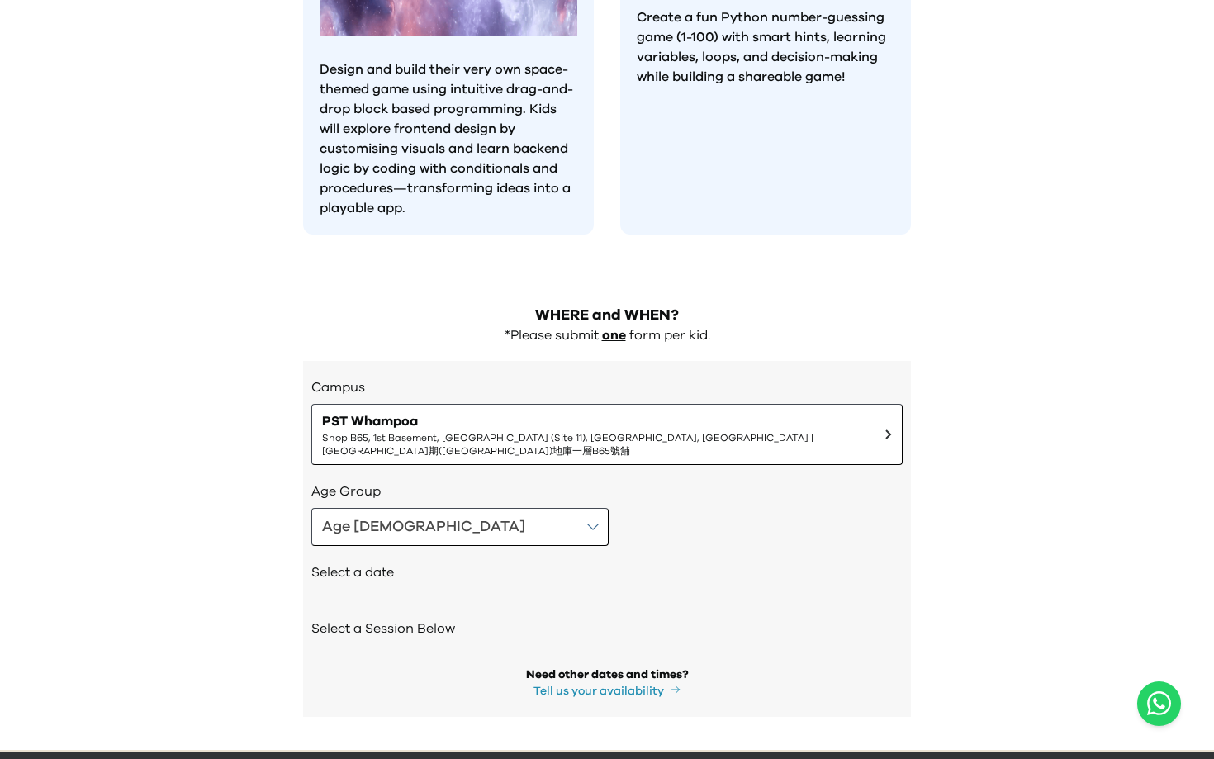
click at [528, 508] on div "Age [DEMOGRAPHIC_DATA]" at bounding box center [606, 527] width 591 height 38
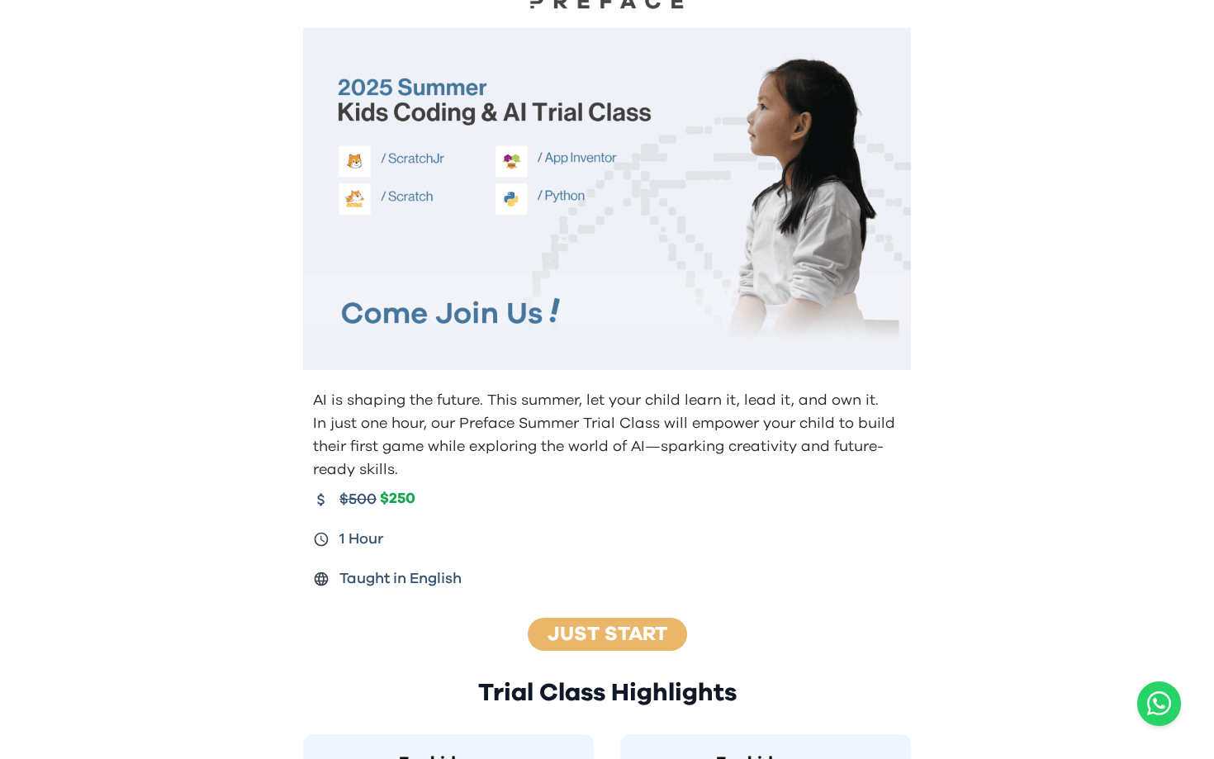
scroll to position [0, 0]
